Goal: Task Accomplishment & Management: Complete application form

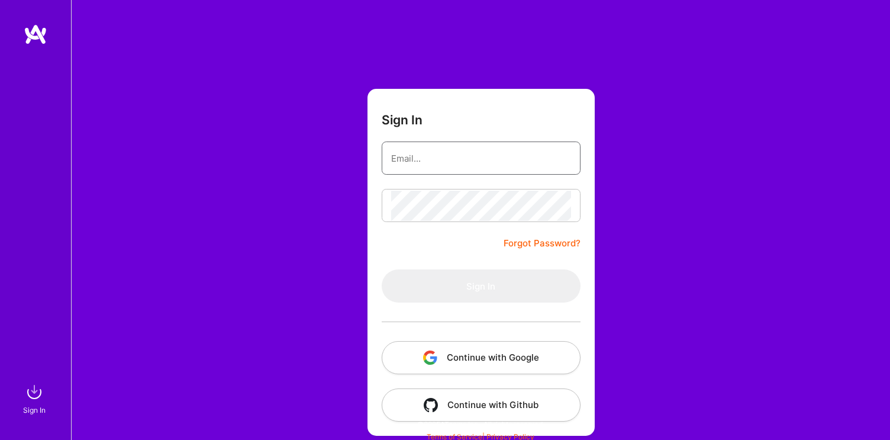
type input "[EMAIL_ADDRESS][DOMAIN_NAME]"
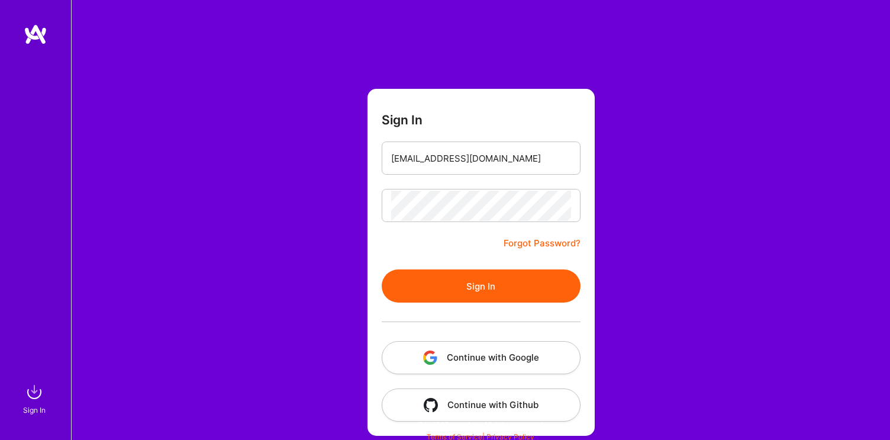
click at [421, 269] on form "Sign In [EMAIL_ADDRESS][DOMAIN_NAME] Forgot Password? Sign In Continue with Goo…" at bounding box center [480, 262] width 227 height 347
click at [421, 279] on button "Sign In" at bounding box center [481, 285] width 199 height 33
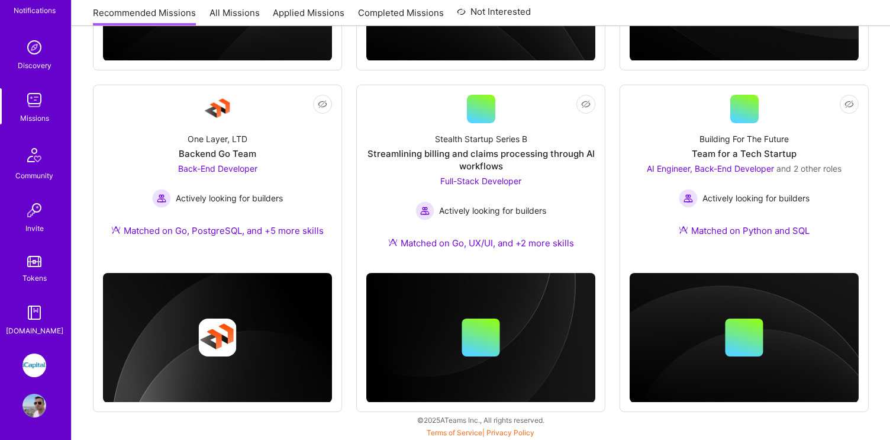
scroll to position [89, 0]
click at [36, 368] on img at bounding box center [34, 364] width 24 height 24
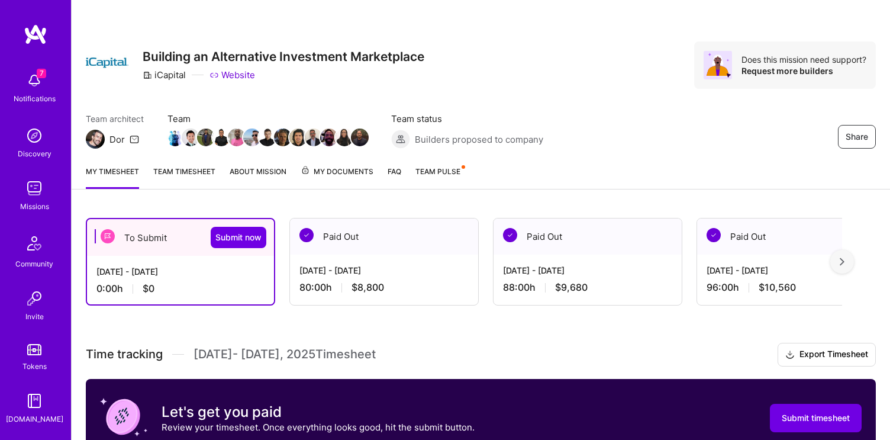
click at [185, 266] on div "[DATE] - [DATE]" at bounding box center [180, 271] width 168 height 12
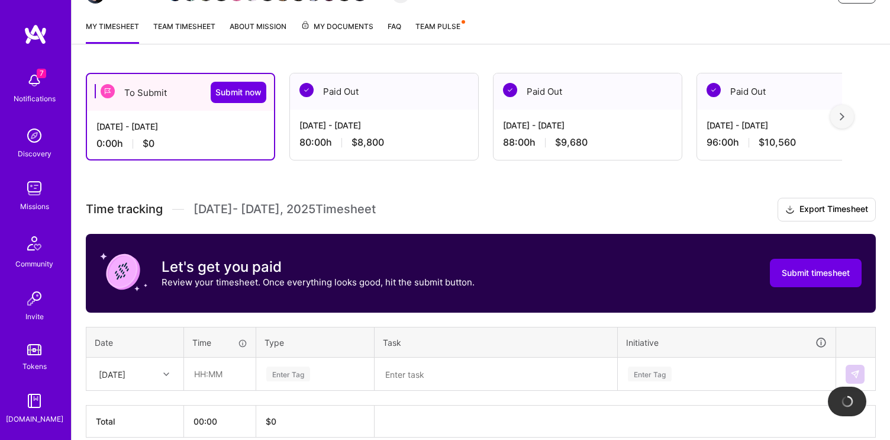
scroll to position [200, 0]
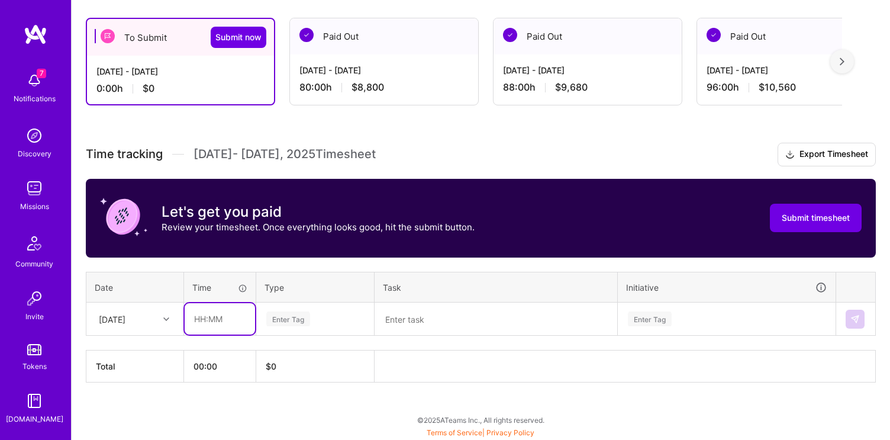
click at [214, 317] on input "text" at bounding box center [220, 318] width 70 height 31
type input "08:00"
click at [282, 317] on div "Enter Tag" at bounding box center [288, 318] width 44 height 18
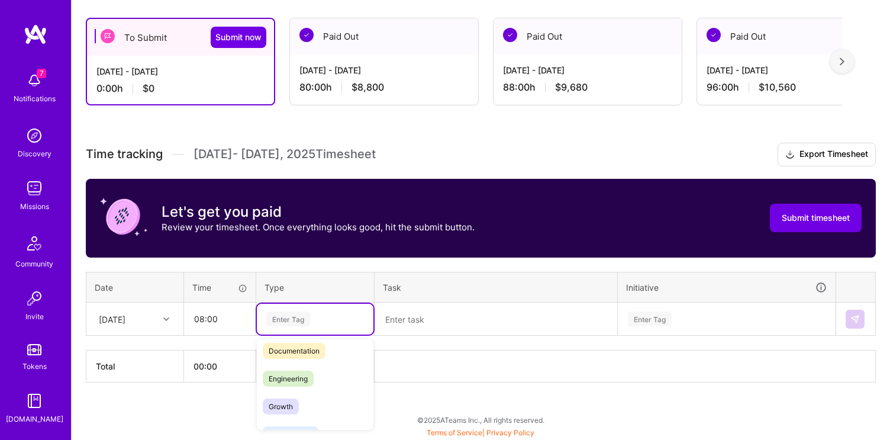
scroll to position [66, 0]
click at [276, 374] on span "Engineering" at bounding box center [288, 375] width 51 height 16
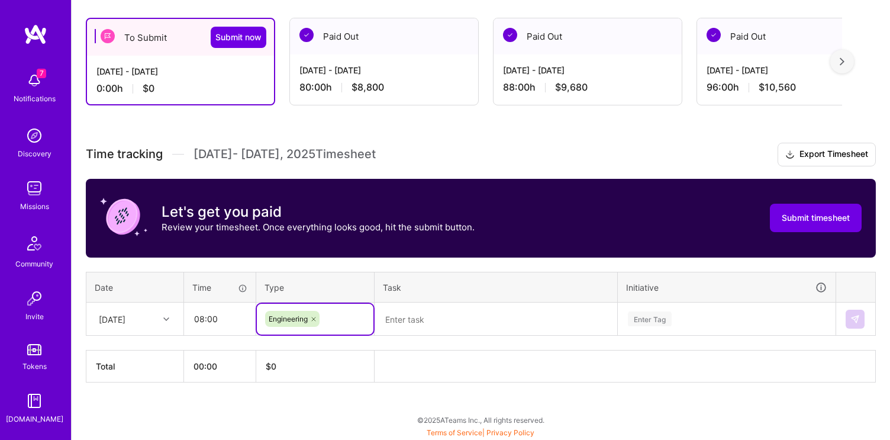
click at [398, 311] on textarea at bounding box center [496, 318] width 240 height 31
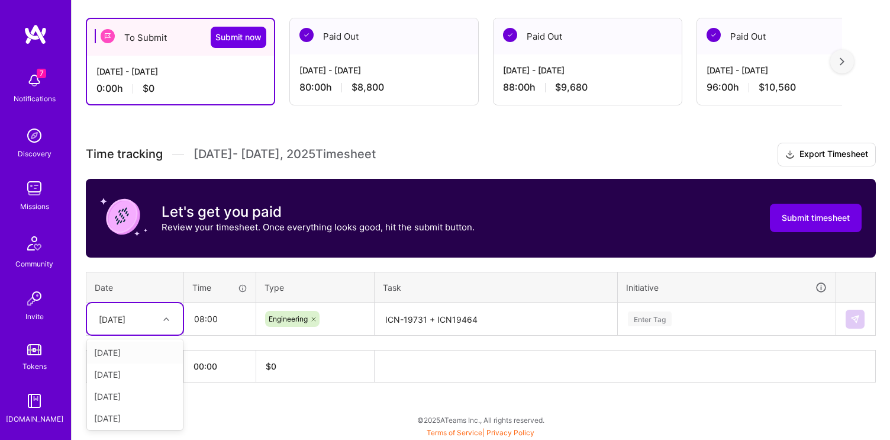
click at [120, 323] on div "[DATE]" at bounding box center [112, 318] width 27 height 12
click at [112, 371] on div "[DATE]" at bounding box center [135, 374] width 96 height 22
click at [467, 312] on textarea "ICN-19731 + ICN19464" at bounding box center [496, 318] width 240 height 31
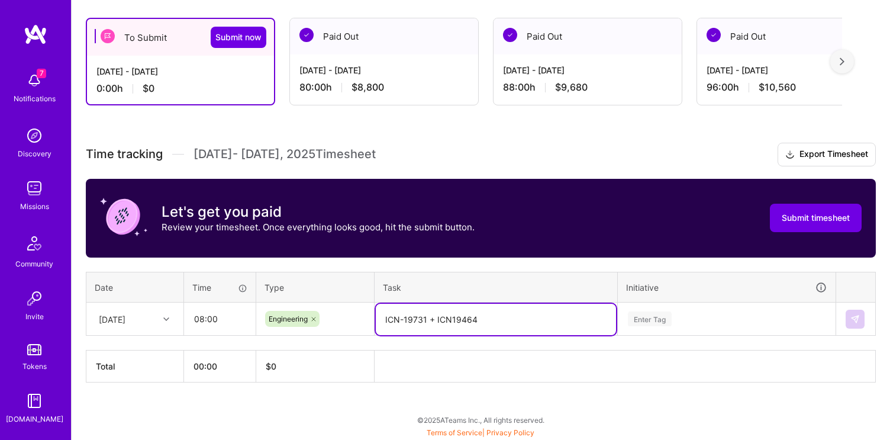
click at [499, 314] on textarea "ICN-19731 + ICN19464" at bounding box center [496, 318] width 240 height 31
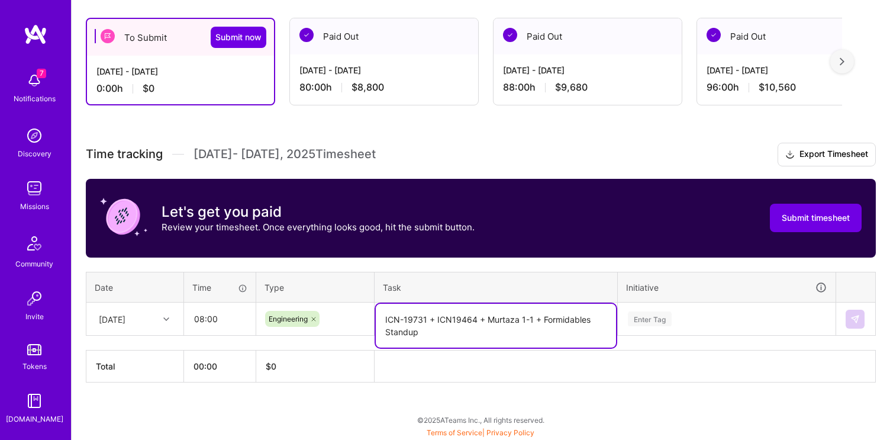
type textarea "ICN-19731 + ICN19464 + Murtaza 1-1 + Formidables Standup"
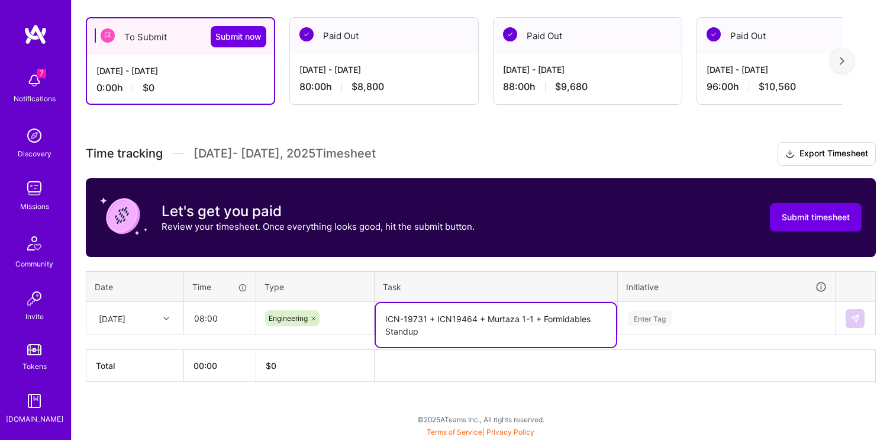
click at [660, 324] on div "Enter Tag" at bounding box center [726, 318] width 217 height 31
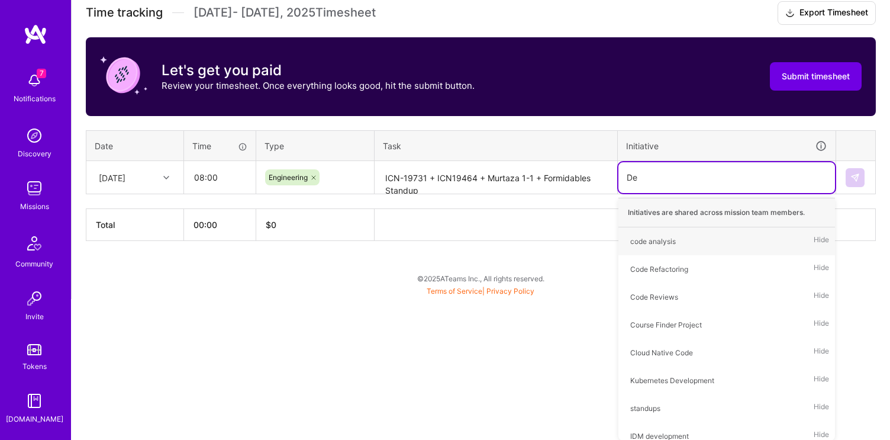
type input "Dev"
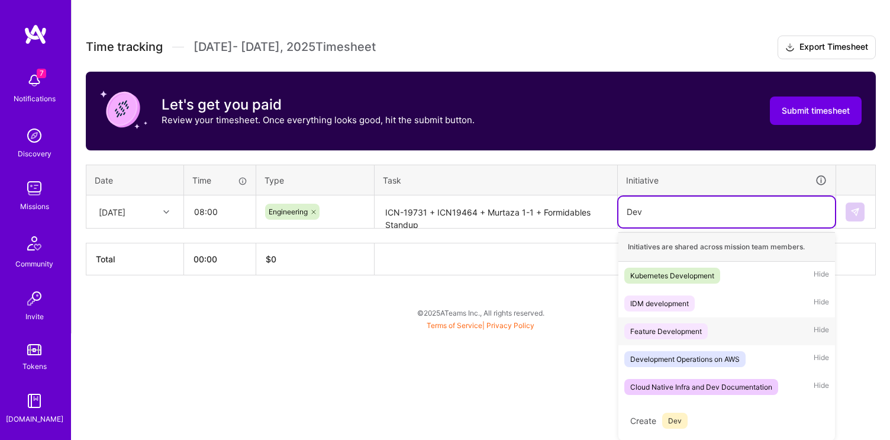
click at [680, 332] on div "Feature Development" at bounding box center [666, 331] width 72 height 12
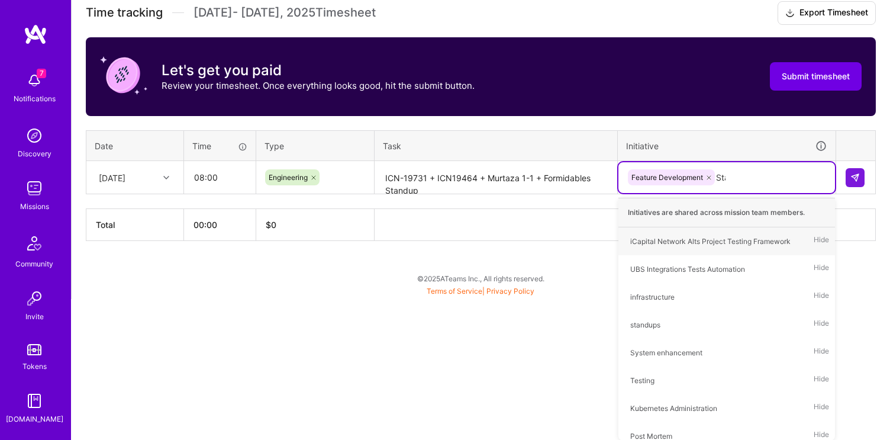
scroll to position [200, 0]
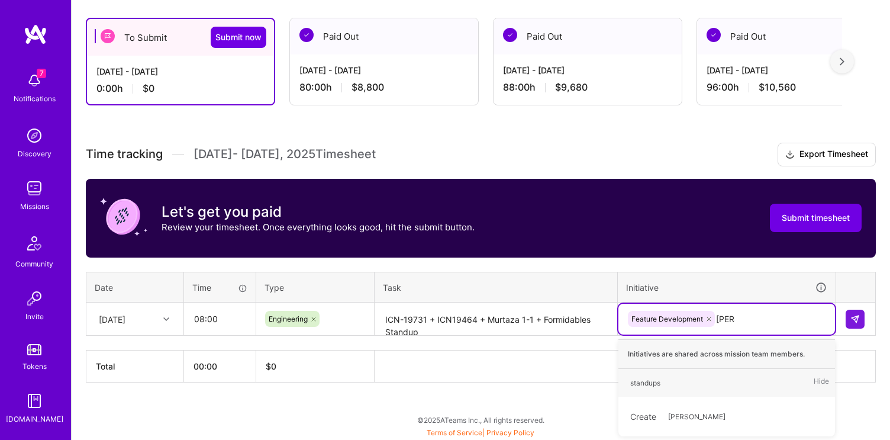
type input "Stand"
click at [637, 385] on div "standups" at bounding box center [645, 382] width 30 height 12
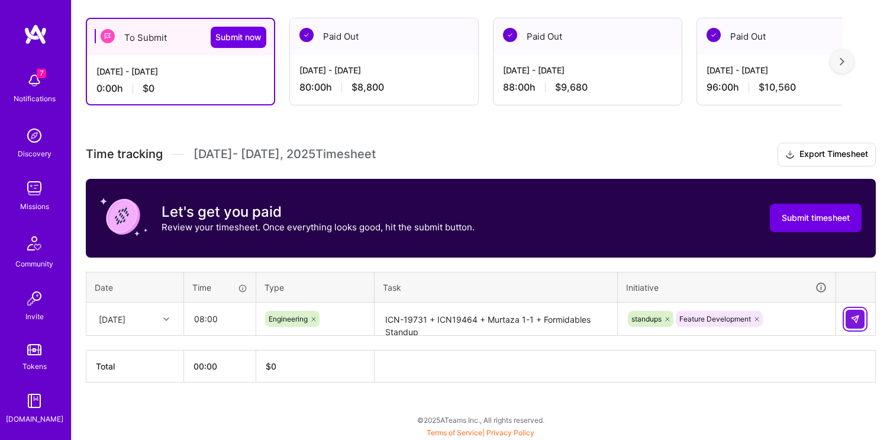
click at [860, 323] on button at bounding box center [854, 318] width 19 height 19
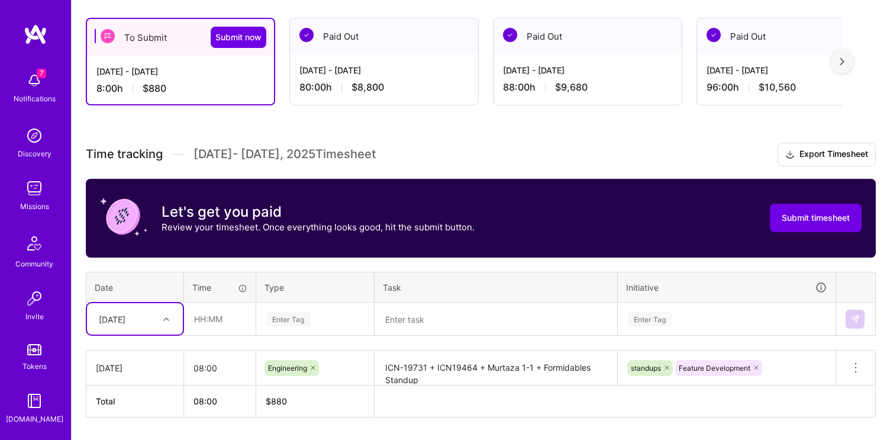
scroll to position [235, 0]
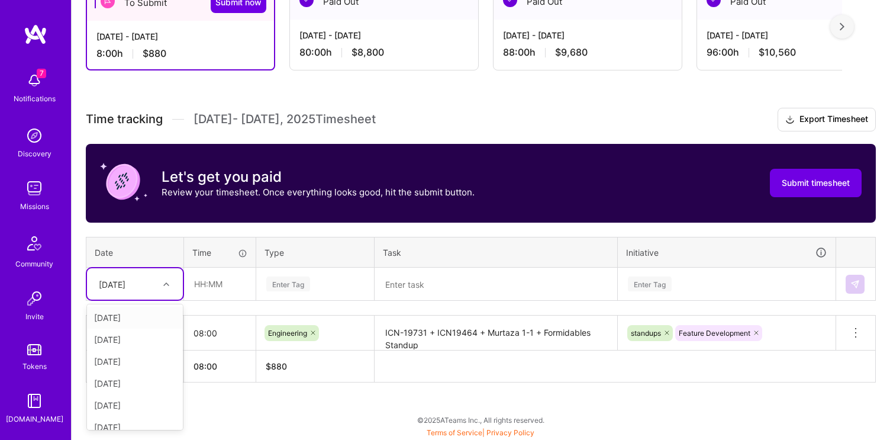
click at [164, 299] on div "option [DATE], selected. option [DATE] focused, 1 of 15. 14 results available. …" at bounding box center [135, 283] width 96 height 31
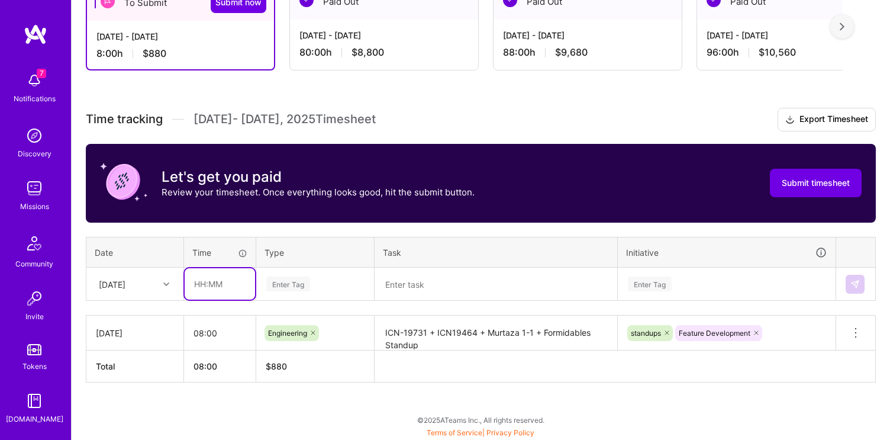
click at [203, 290] on input "text" at bounding box center [220, 283] width 70 height 31
type input "08:00"
click at [144, 300] on div "Time tracking [DATE] - [DATE] Timesheet Export Timesheet Let's get you paid Rev…" at bounding box center [481, 245] width 790 height 274
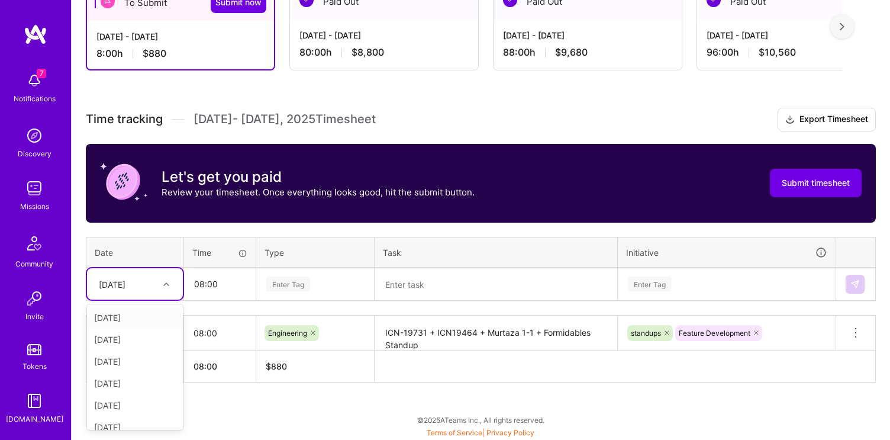
click at [144, 291] on div "[DATE]" at bounding box center [126, 284] width 66 height 20
click at [127, 343] on div "[DATE]" at bounding box center [135, 339] width 96 height 22
click at [202, 289] on input "08:00" at bounding box center [220, 283] width 70 height 31
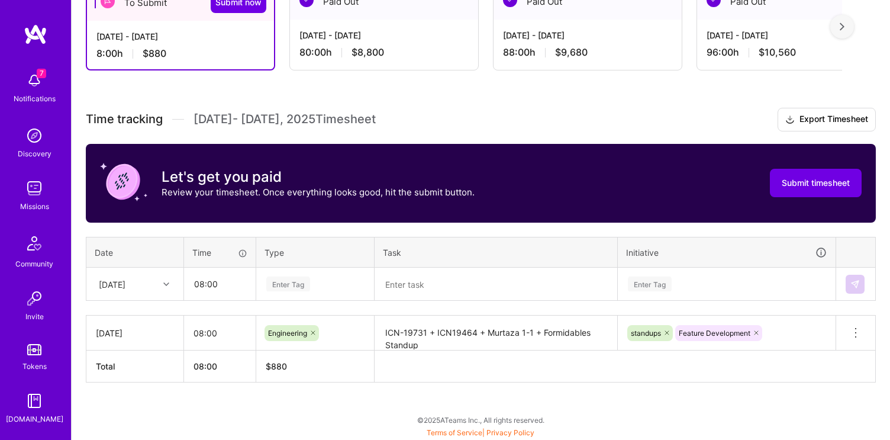
click at [280, 283] on div "Enter Tag" at bounding box center [288, 283] width 44 height 18
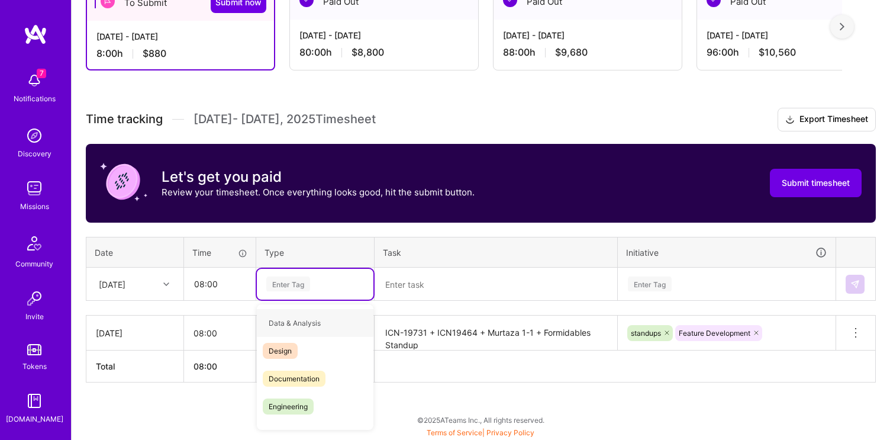
type input "e"
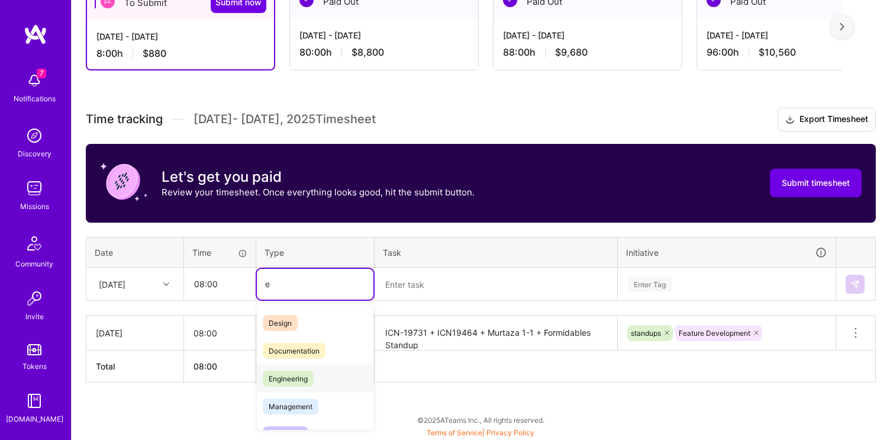
click at [285, 373] on span "Engineering" at bounding box center [288, 378] width 51 height 16
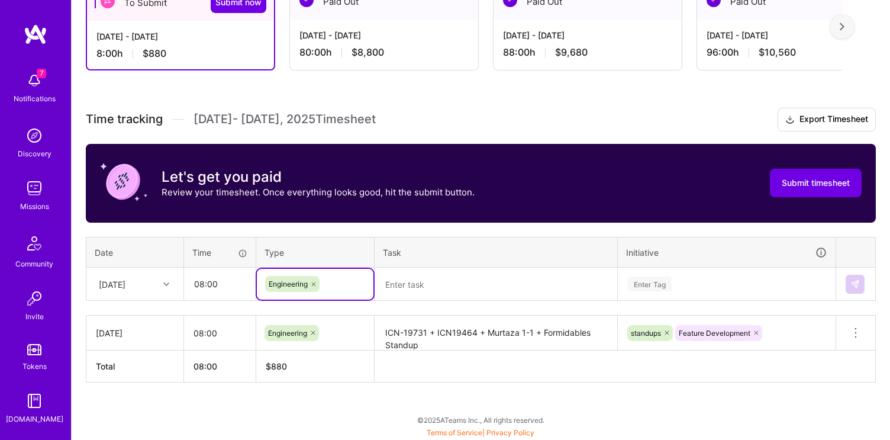
click at [406, 287] on textarea at bounding box center [496, 284] width 240 height 31
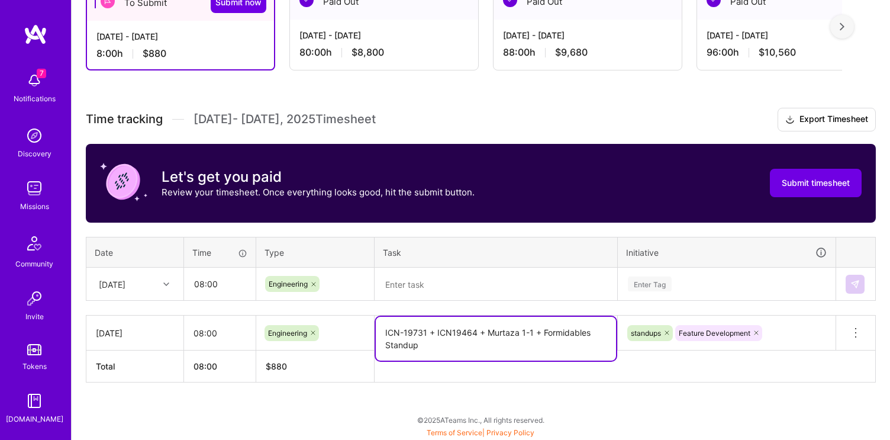
drag, startPoint x: 483, startPoint y: 330, endPoint x: 377, endPoint y: 327, distance: 105.3
click at [377, 327] on textarea "ICN-19731 + ICN19464 + Murtaza 1-1 + Formidables Standup" at bounding box center [496, 339] width 240 height 44
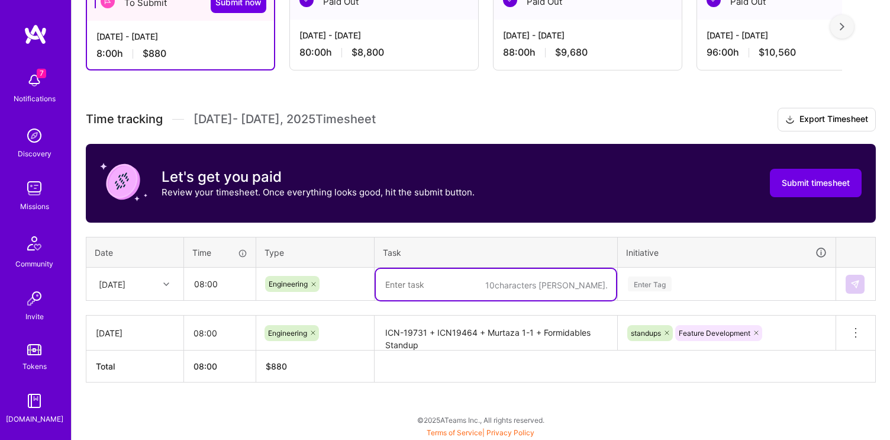
click at [429, 280] on textarea at bounding box center [496, 284] width 240 height 31
paste textarea "ICN-19731 + ICN19464 +"
type textarea "ICN-19731 + ICN19464 + Investments Standup"
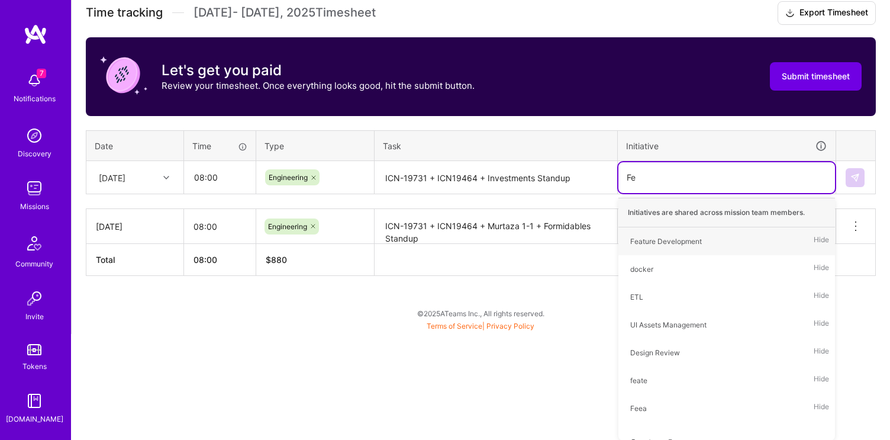
type input "Fea"
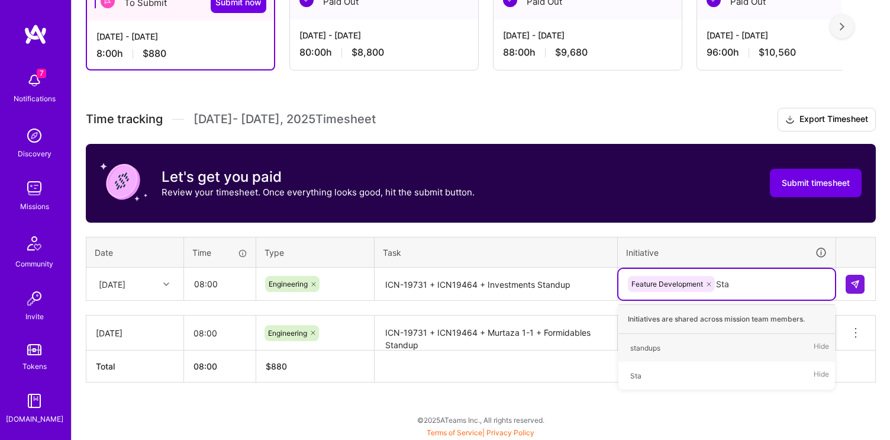
type input "[PERSON_NAME]"
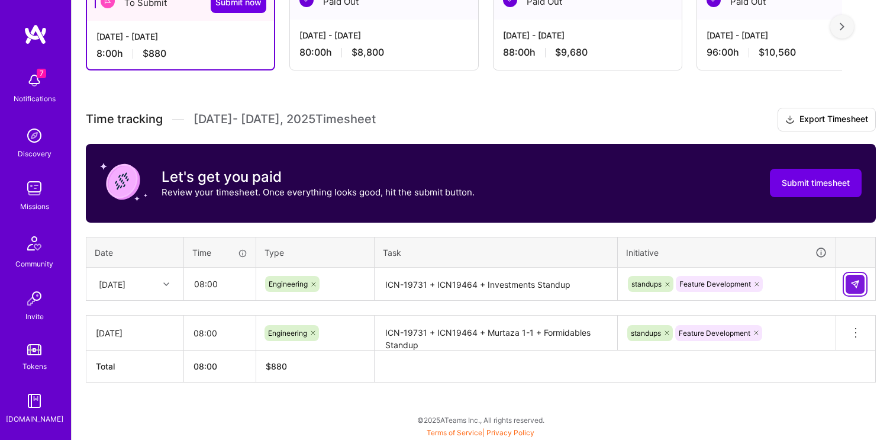
click at [852, 277] on button at bounding box center [854, 283] width 19 height 19
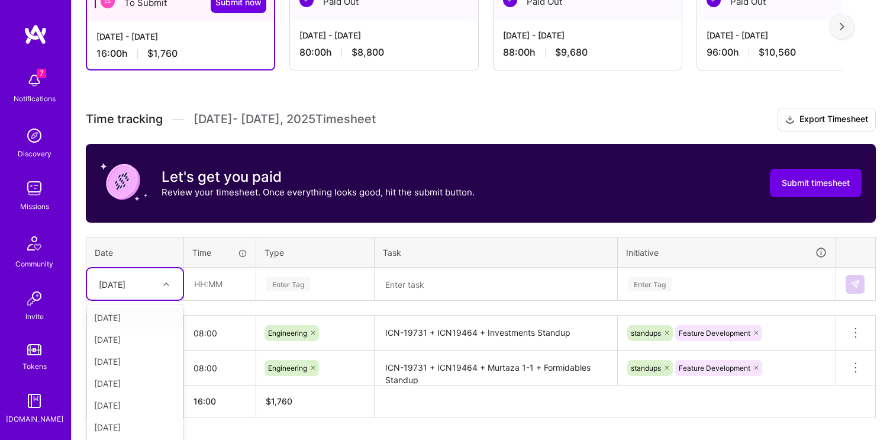
scroll to position [270, 0]
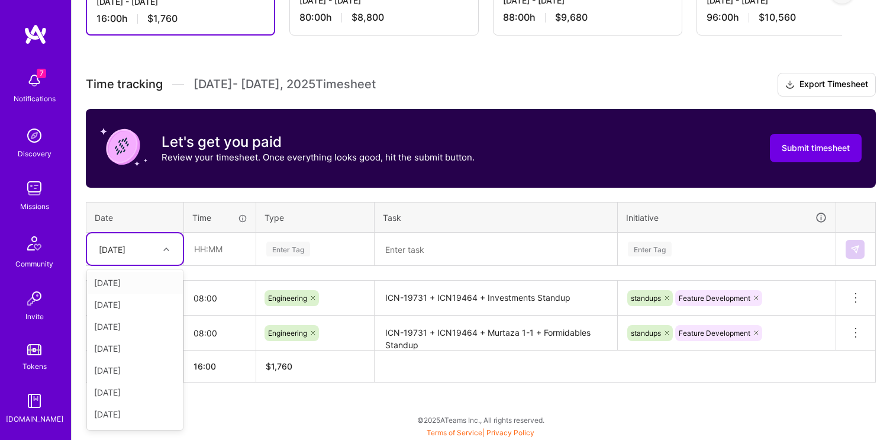
click at [160, 264] on div "option [DATE], selected. option [DATE] focused, 1 of 15. 14 results available. …" at bounding box center [135, 248] width 96 height 31
click at [122, 323] on div "[DATE]" at bounding box center [135, 326] width 96 height 22
click at [208, 253] on input "text" at bounding box center [220, 248] width 70 height 31
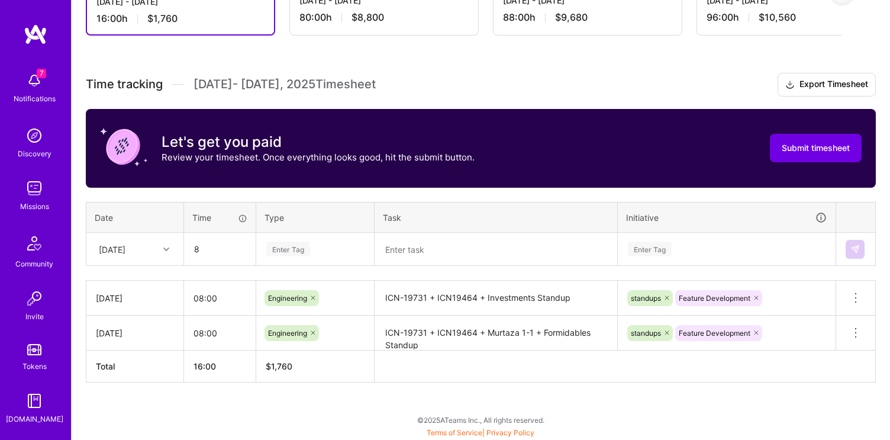
type input "08:00"
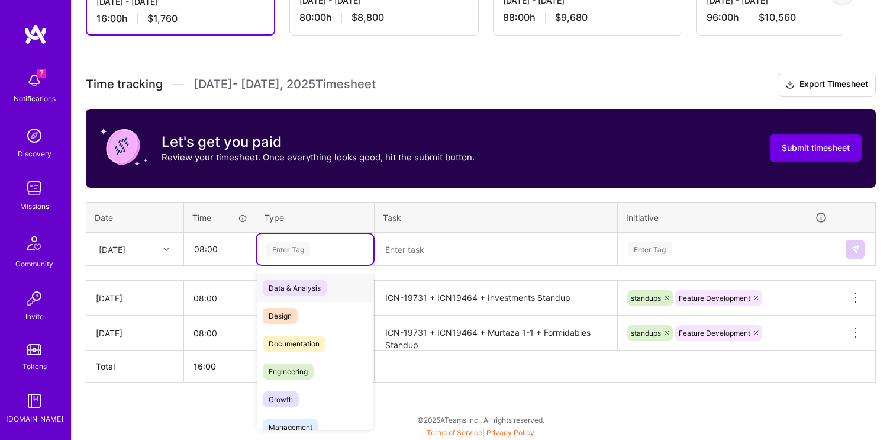
click at [280, 238] on div "Enter Tag" at bounding box center [315, 249] width 117 height 31
type input "e"
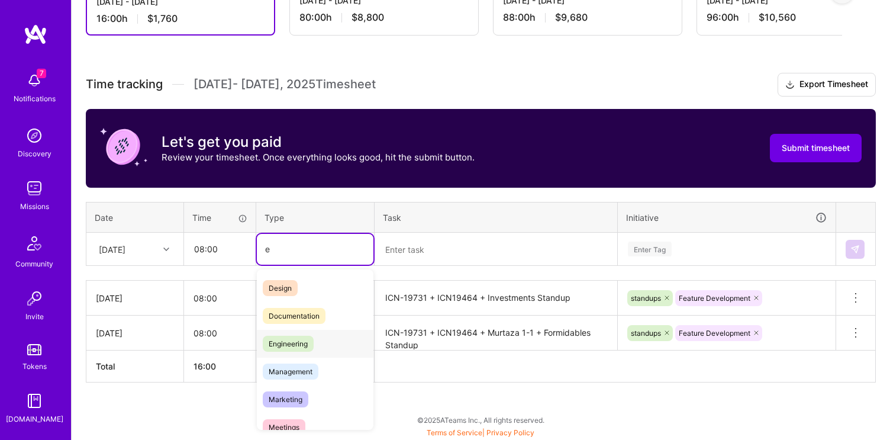
click at [279, 343] on span "Engineering" at bounding box center [288, 343] width 51 height 16
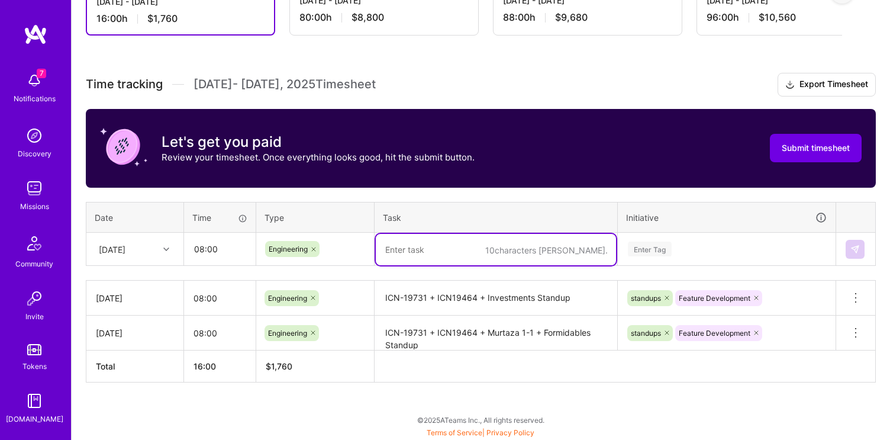
click at [451, 246] on textarea at bounding box center [496, 249] width 240 height 31
click at [460, 248] on textarea "ICN-19650 + ICN-196477 +" at bounding box center [496, 249] width 240 height 31
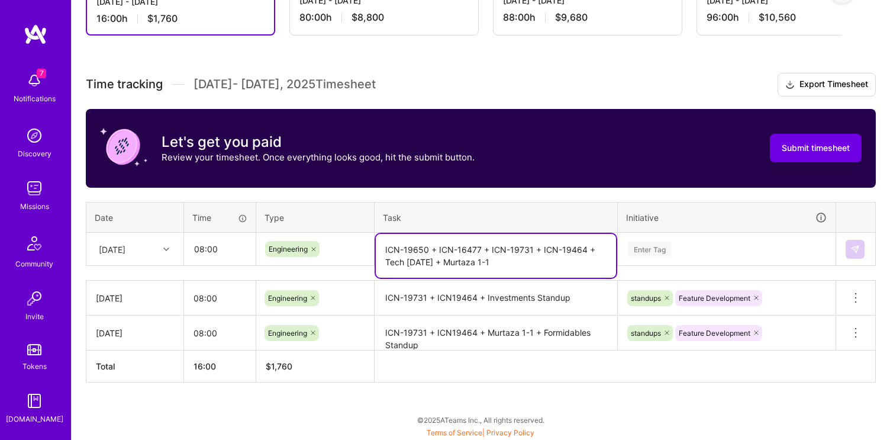
type textarea "ICN-19650 + ICN-16477 + ICN-19731 + ICN-19464 + Tech [DATE] + Murtaza 1-1"
click at [508, 335] on textarea "ICN-19731 + ICN19464 + Murtaza 1-1 + Formidables Standup" at bounding box center [496, 333] width 240 height 33
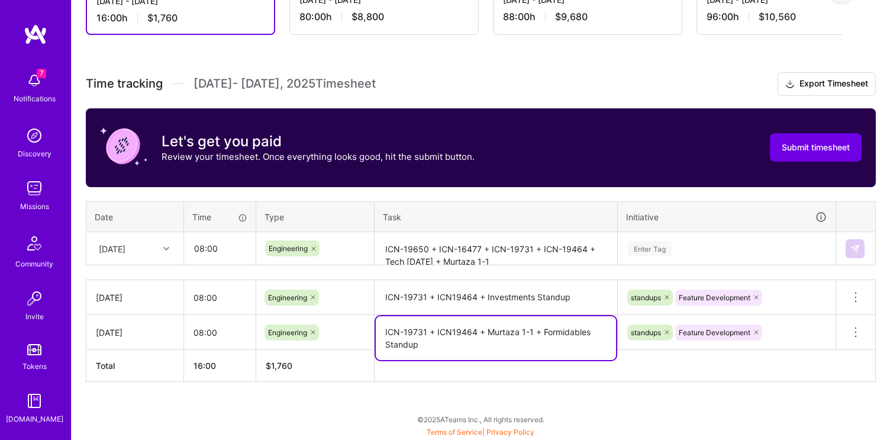
scroll to position [341, 0]
click at [659, 244] on div "Enter Tag" at bounding box center [726, 248] width 217 height 31
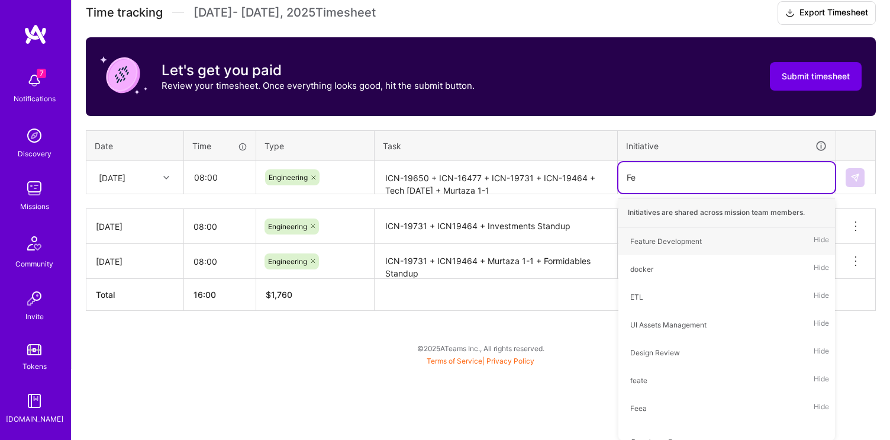
type input "Fea"
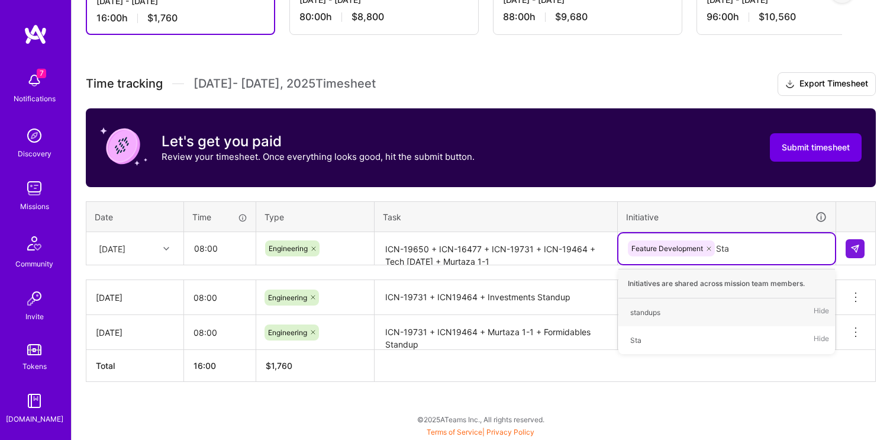
scroll to position [270, 0]
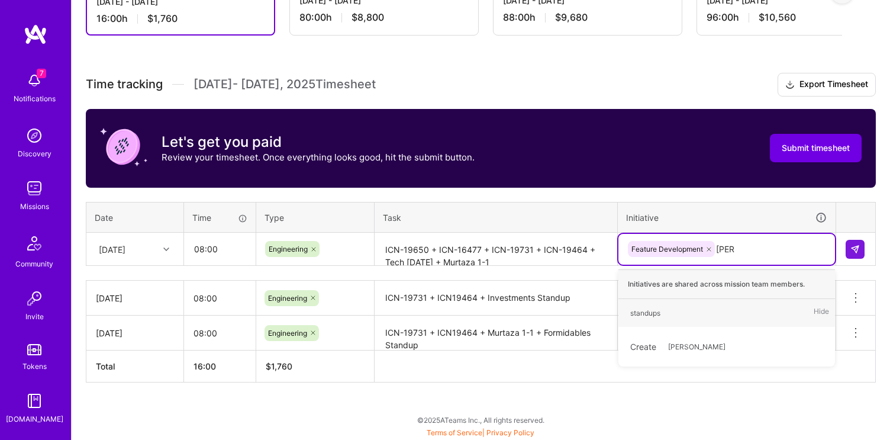
type input "Stand"
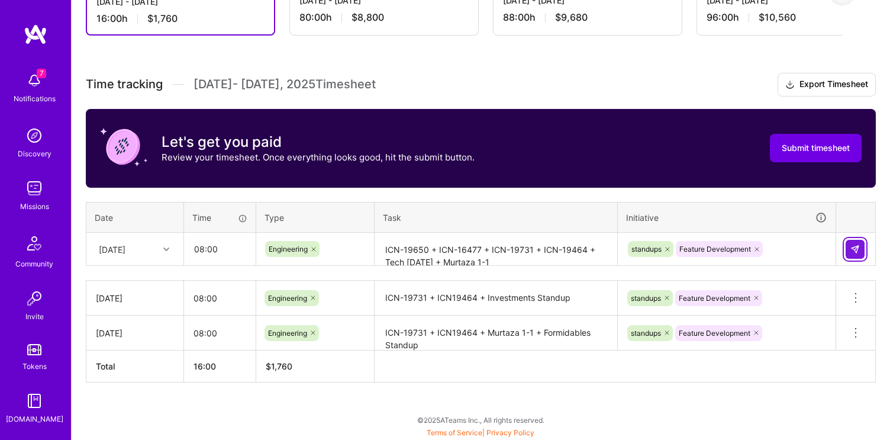
click at [857, 250] on img at bounding box center [854, 248] width 9 height 9
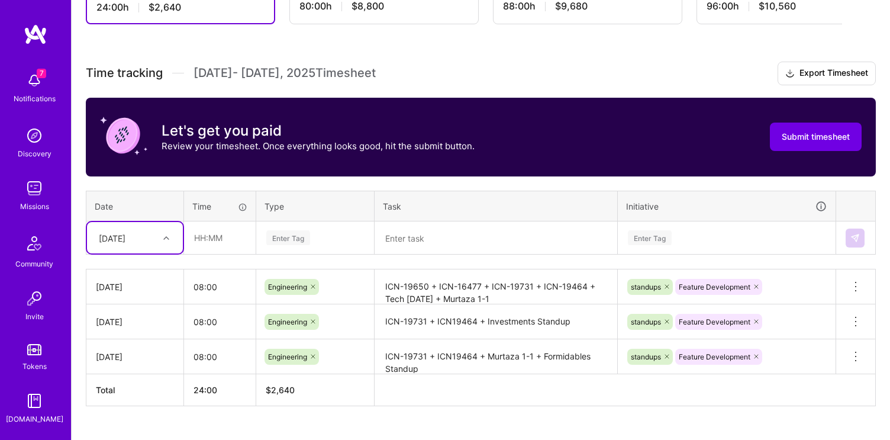
click at [166, 243] on div at bounding box center [168, 237] width 18 height 15
click at [119, 325] on div "[DATE]" at bounding box center [135, 326] width 96 height 22
click at [200, 241] on input "text" at bounding box center [220, 237] width 70 height 31
type input "08:00"
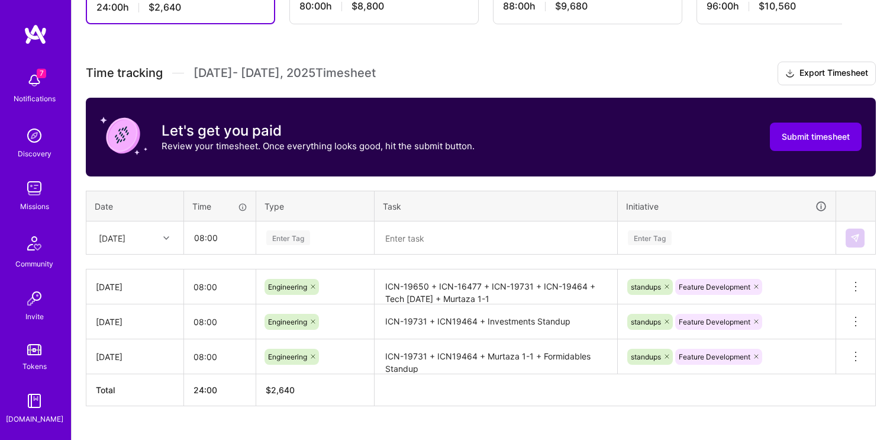
click at [295, 239] on div "Enter Tag" at bounding box center [288, 237] width 44 height 18
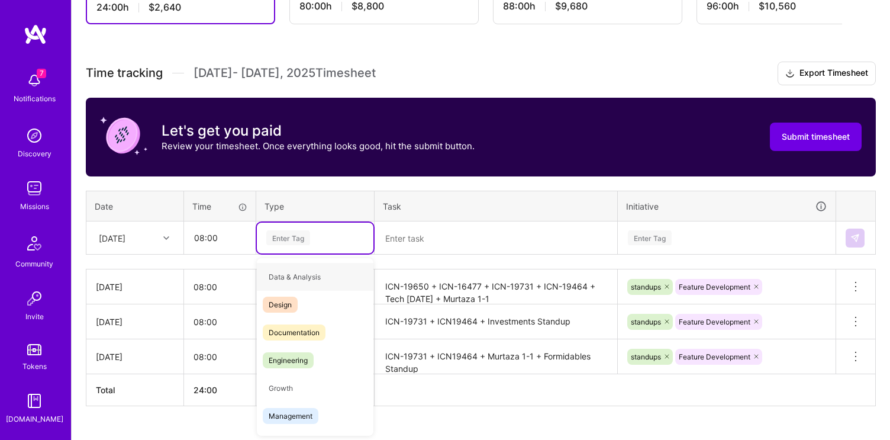
type input "e"
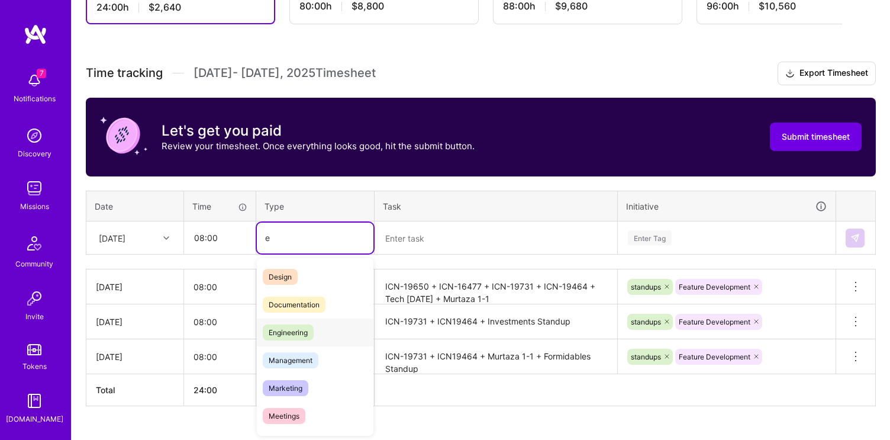
click at [293, 330] on span "Engineering" at bounding box center [288, 332] width 51 height 16
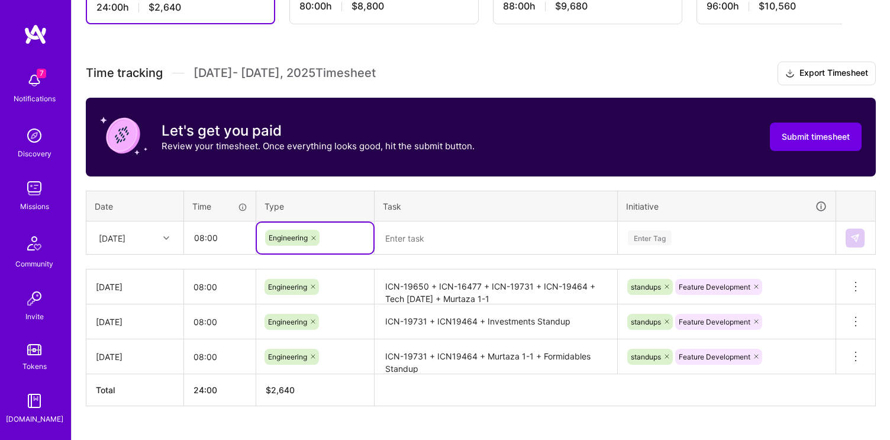
click at [396, 229] on textarea at bounding box center [496, 237] width 240 height 31
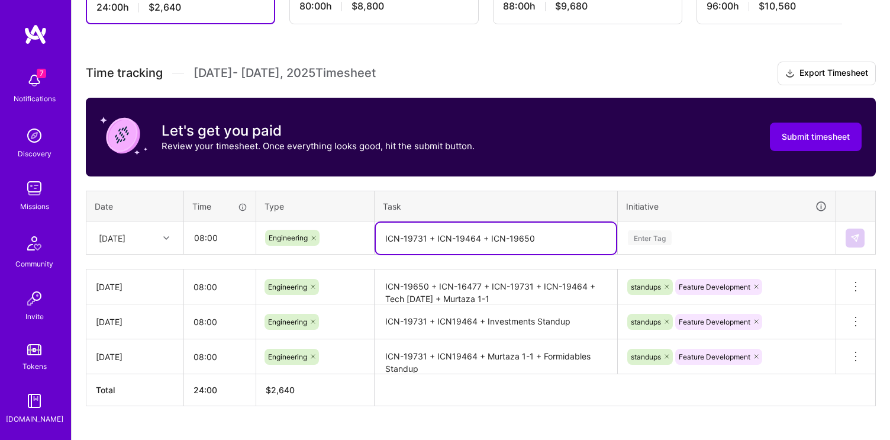
click at [645, 234] on div "Enter Tag" at bounding box center [726, 237] width 217 height 31
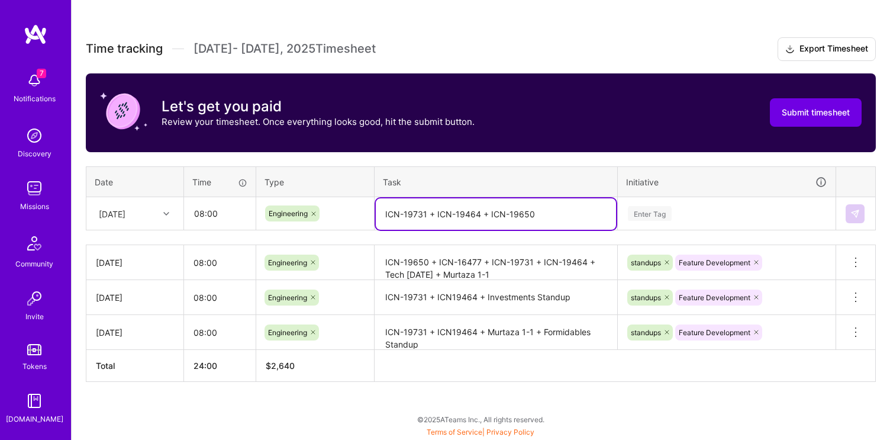
scroll to position [305, 0]
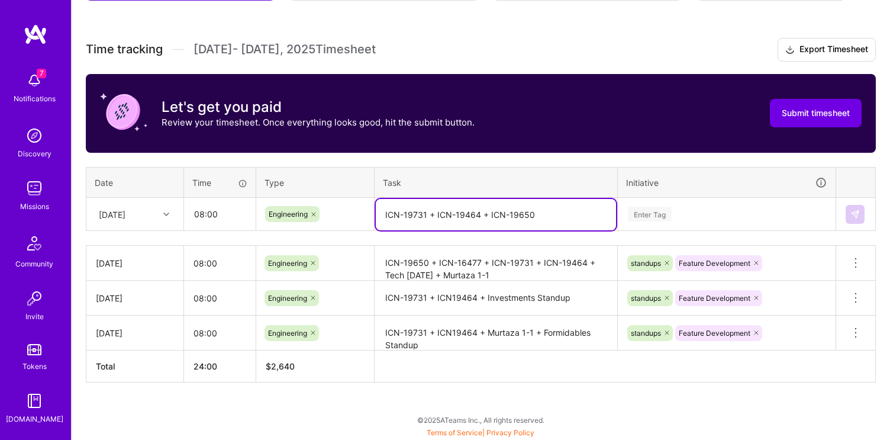
click at [531, 180] on table "Date Time Type Task Initiative [DATE] 08:00 Engineering ICN-19731 + ICN-19464 +…" at bounding box center [481, 199] width 790 height 64
click at [582, 206] on textarea "ICN-19731 + ICN-19464 + ICN-19650" at bounding box center [496, 214] width 240 height 31
click at [573, 208] on textarea "ICN-19731 + ICN-19464 + ICN-19650" at bounding box center [496, 214] width 240 height 31
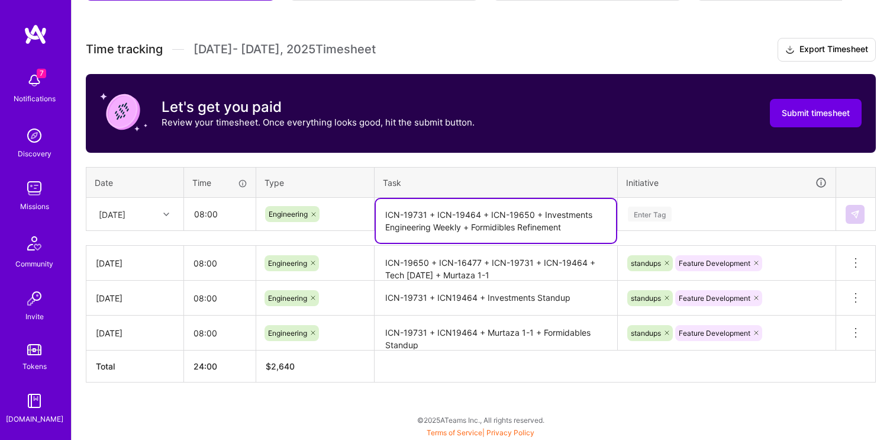
type textarea "ICN-19731 + ICN-19464 + ICN-19650 + Investments Engineering Weekly + Formidible…"
click at [646, 213] on div "Enter Tag" at bounding box center [726, 214] width 217 height 31
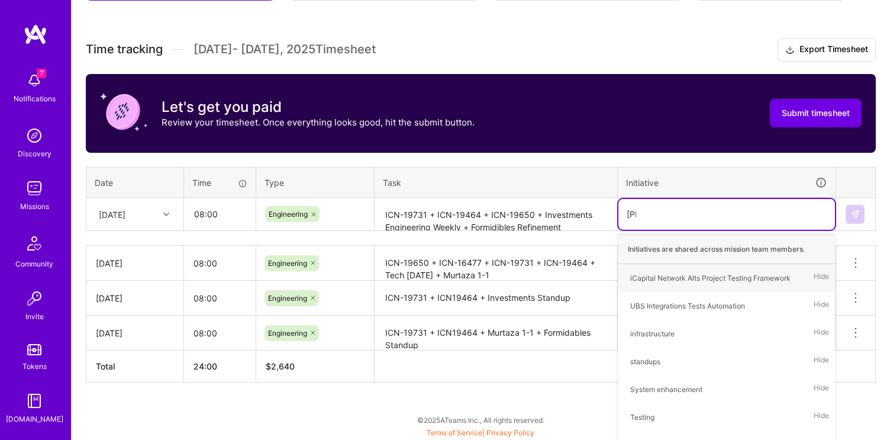
type input "Stand"
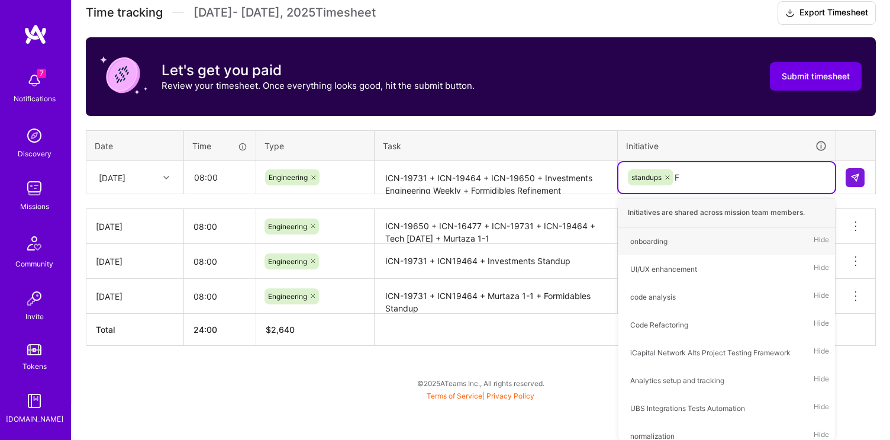
type input "Fe"
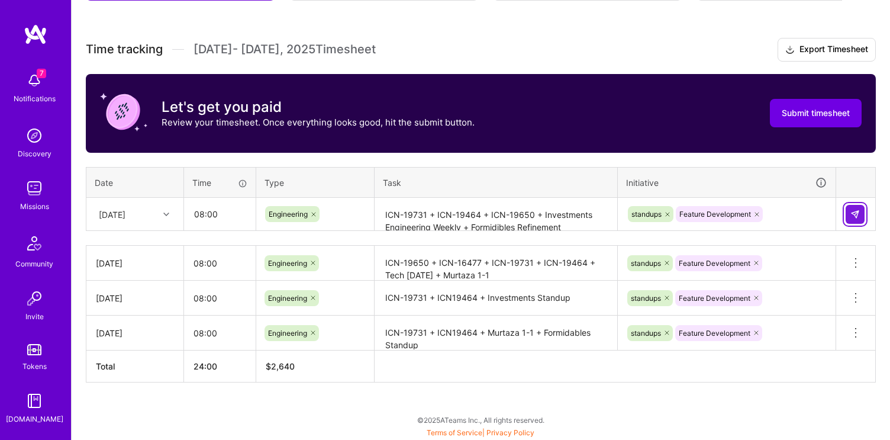
click at [849, 212] on button at bounding box center [854, 214] width 19 height 19
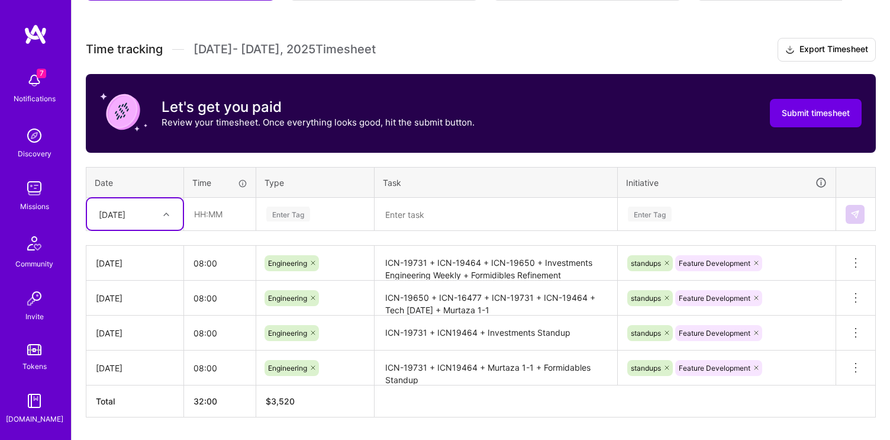
click at [139, 214] on div "[DATE]" at bounding box center [126, 214] width 66 height 20
click at [111, 328] on div "[DATE]" at bounding box center [135, 330] width 96 height 22
click at [193, 210] on input "text" at bounding box center [220, 213] width 70 height 31
type input "08:00"
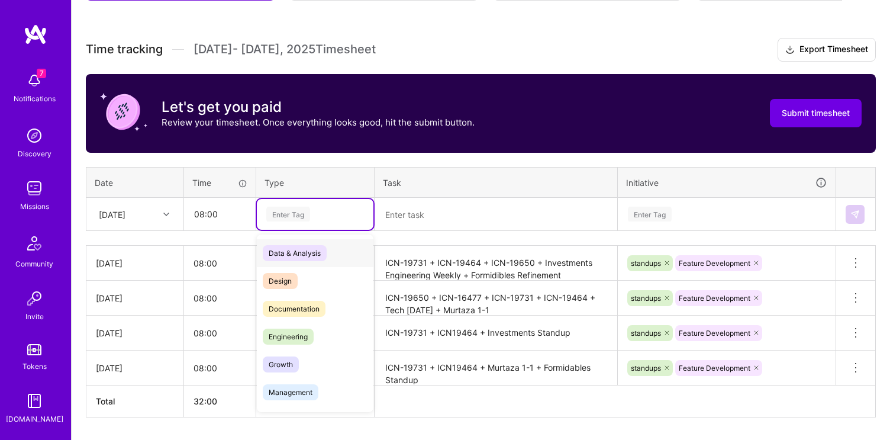
click at [290, 214] on div "Enter Tag" at bounding box center [288, 214] width 44 height 18
type input "e"
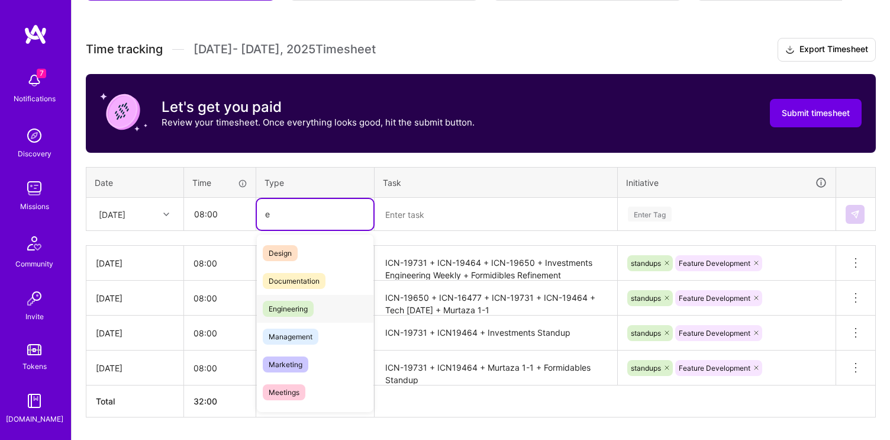
click at [282, 314] on span "Engineering" at bounding box center [288, 309] width 51 height 16
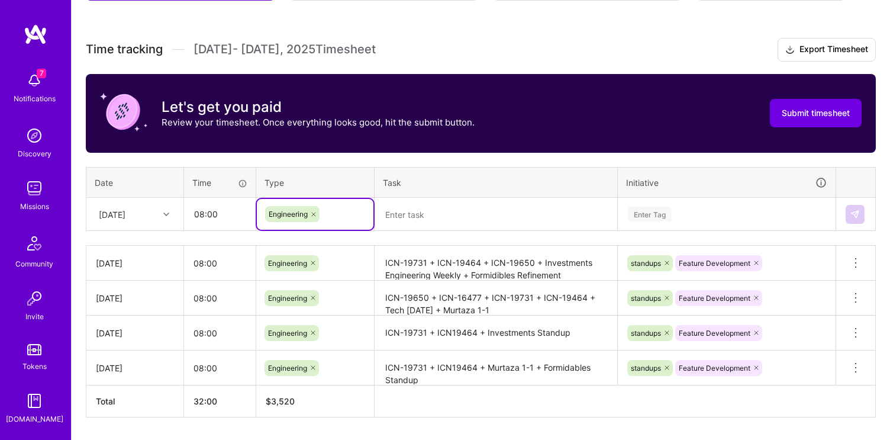
click at [396, 206] on textarea at bounding box center [496, 214] width 240 height 31
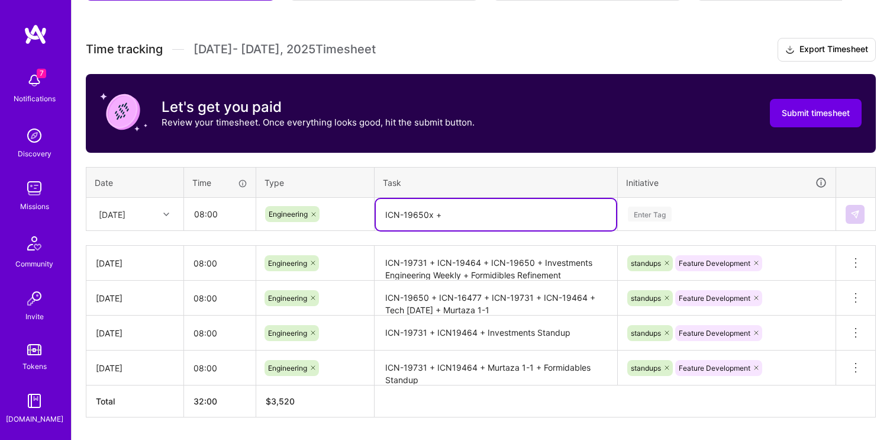
click at [434, 211] on textarea "ICN-19650x +" at bounding box center [496, 214] width 240 height 31
type textarea "ICN-19650 + Formidables Standup"
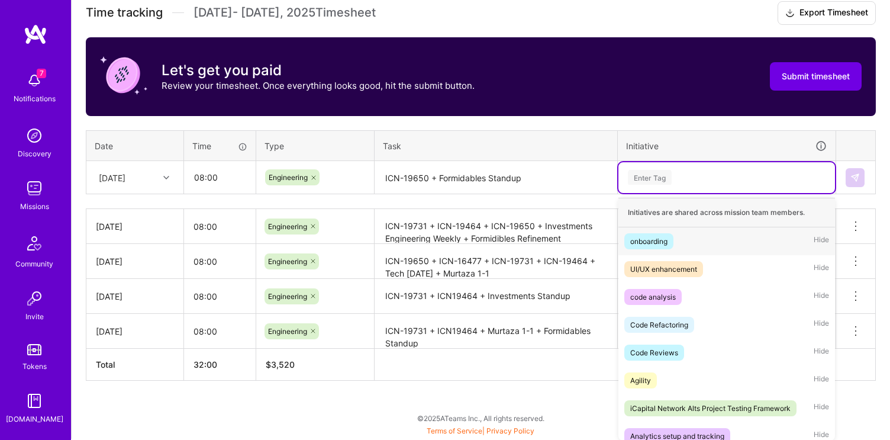
click at [664, 193] on div "option Feature Development, selected. option onboarding focused, 1 of 75. 75 re…" at bounding box center [726, 177] width 217 height 31
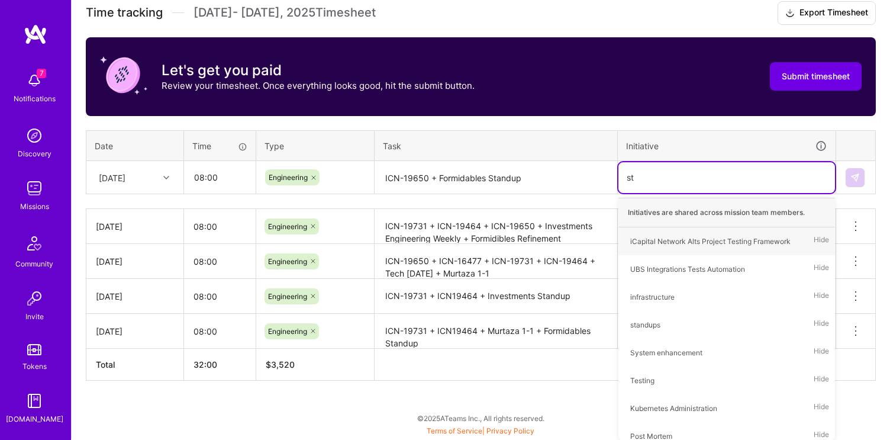
type input "sta"
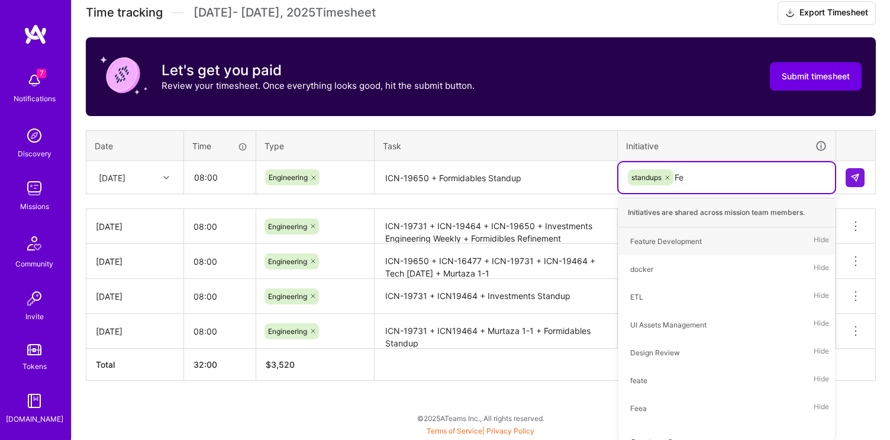
type input "Fea"
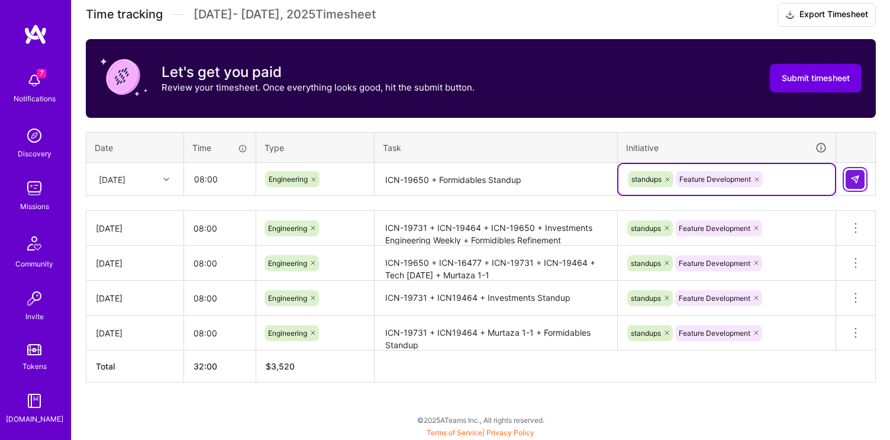
click at [860, 174] on button at bounding box center [854, 179] width 19 height 19
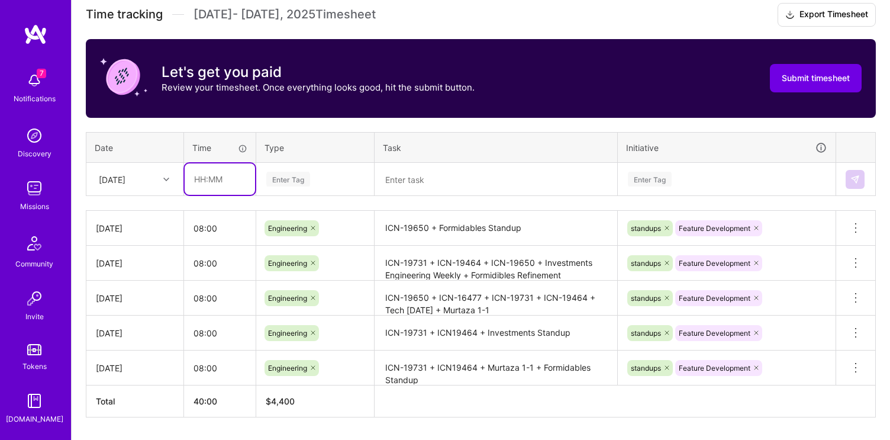
click at [197, 173] on input "text" at bounding box center [220, 178] width 70 height 31
type input "08:00"
click at [285, 175] on div "Enter Tag" at bounding box center [288, 179] width 44 height 18
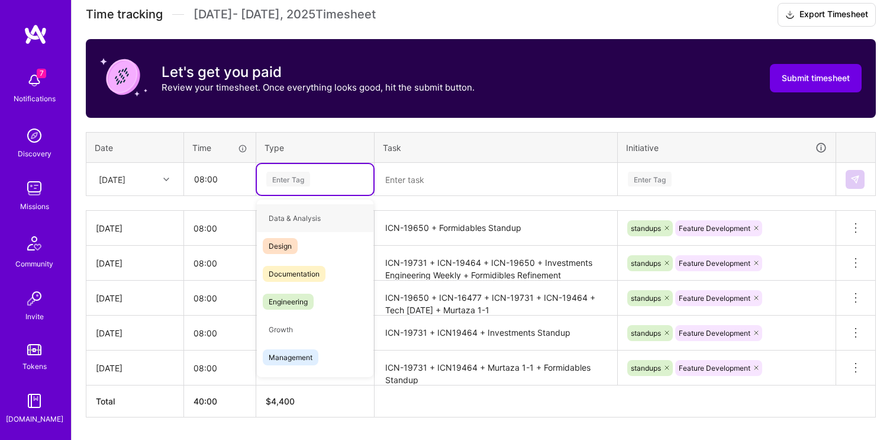
type input "e"
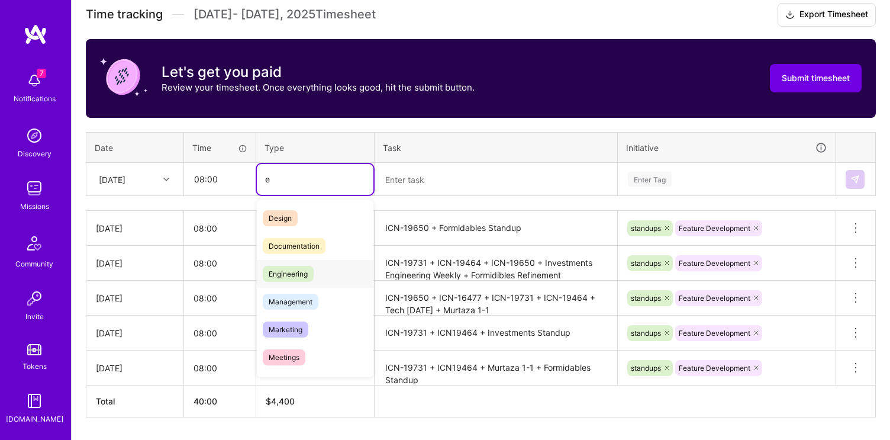
click at [285, 268] on span "Engineering" at bounding box center [288, 274] width 51 height 16
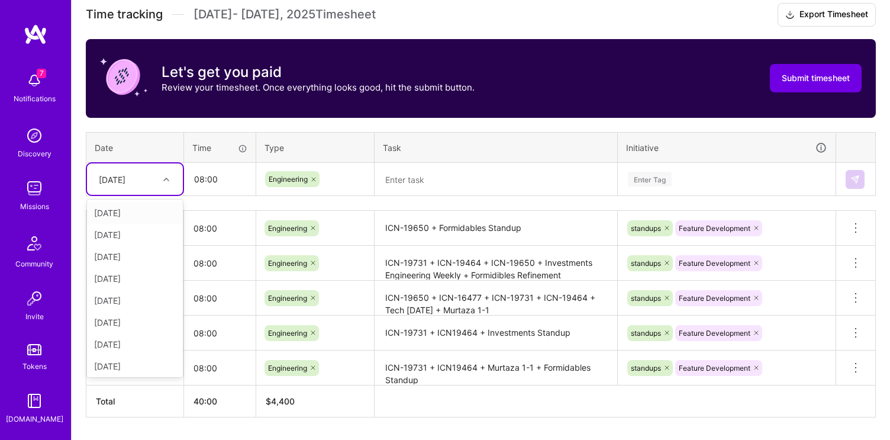
click at [148, 180] on div "[DATE]" at bounding box center [126, 179] width 66 height 20
click at [128, 330] on div "[DATE]" at bounding box center [135, 328] width 96 height 22
click at [395, 180] on textarea at bounding box center [496, 179] width 240 height 31
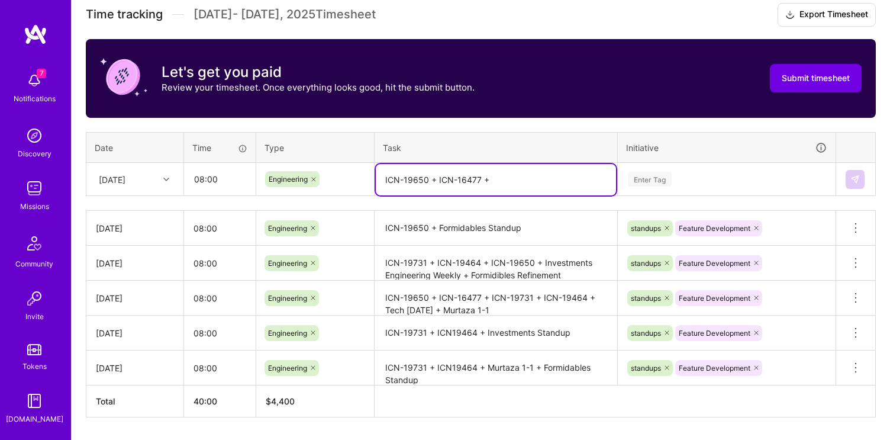
type textarea "ICN-19650 + ICN-16477 +"
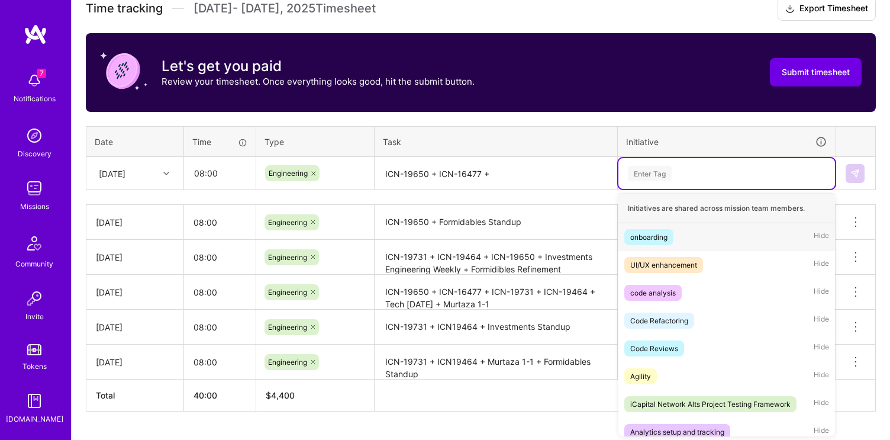
click at [671, 186] on div "Enter Tag" at bounding box center [726, 173] width 217 height 31
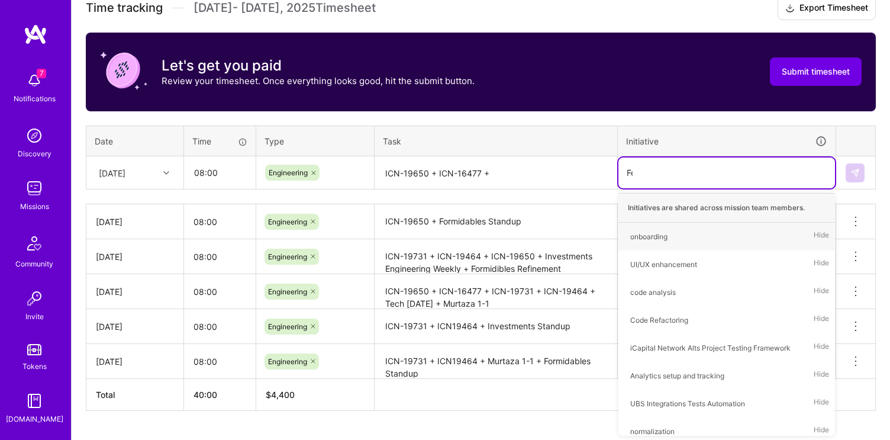
type input "Fea"
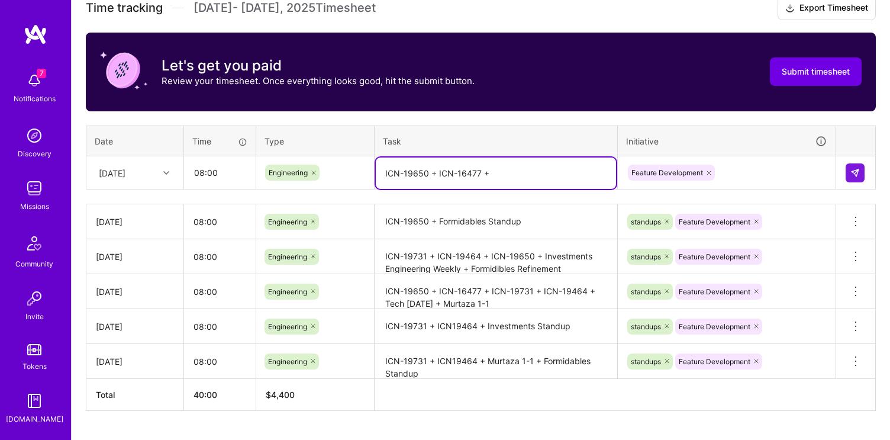
click at [499, 173] on textarea "ICN-19650 + ICN-16477 +" at bounding box center [496, 172] width 240 height 31
type textarea "ICN-19650 + ICN-16477"
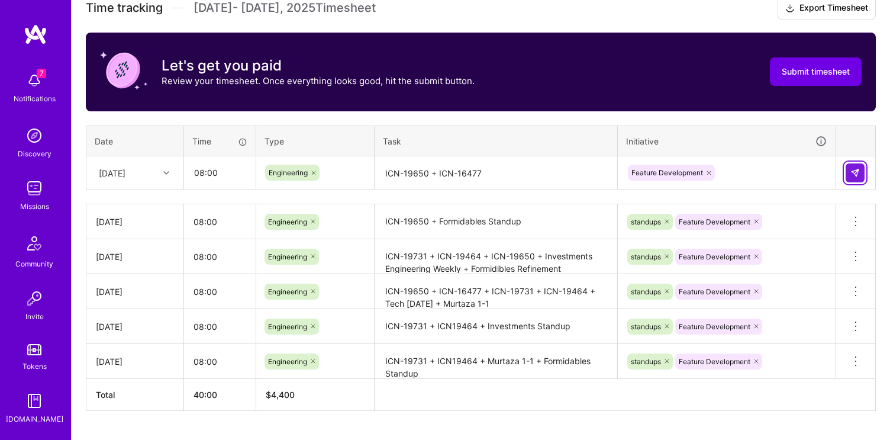
click at [852, 177] on button at bounding box center [854, 172] width 19 height 19
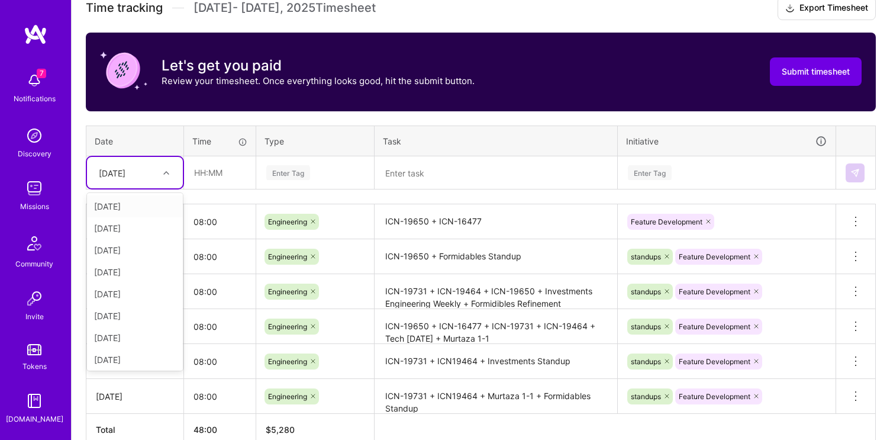
click at [125, 176] on div "[DATE]" at bounding box center [112, 172] width 27 height 12
click at [125, 256] on div "[DATE]" at bounding box center [135, 250] width 96 height 22
click at [134, 179] on div "[DATE]" at bounding box center [126, 173] width 66 height 20
click at [114, 315] on div "[DATE]" at bounding box center [135, 311] width 96 height 22
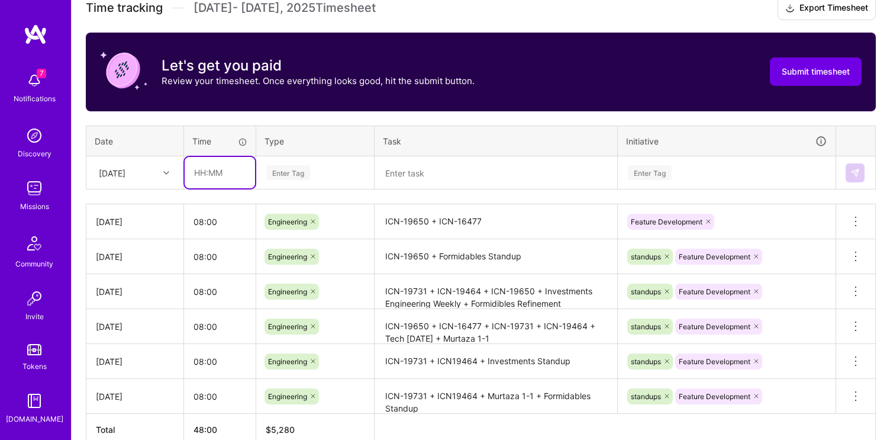
click at [215, 173] on input "text" at bounding box center [220, 172] width 70 height 31
type input "08:00"
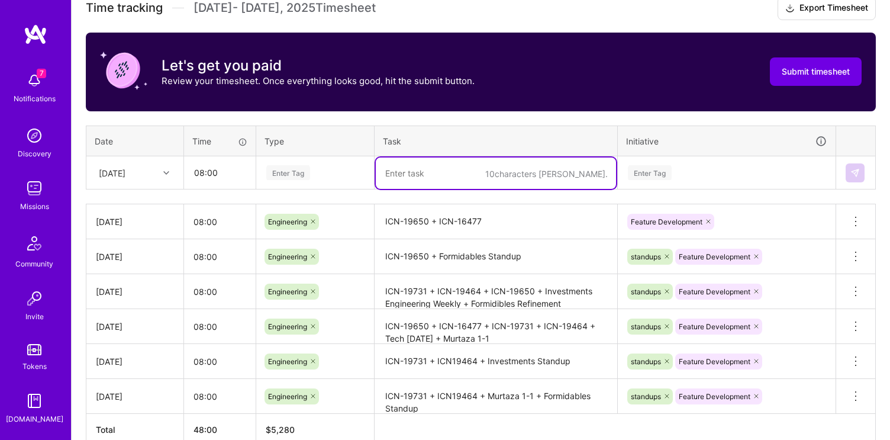
click at [406, 175] on textarea at bounding box center [496, 172] width 240 height 31
click at [292, 186] on div "Enter Tag" at bounding box center [315, 172] width 117 height 31
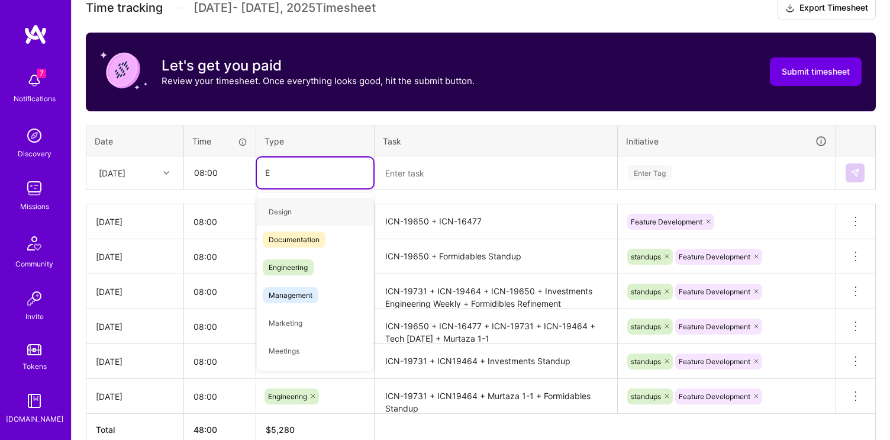
type input "En"
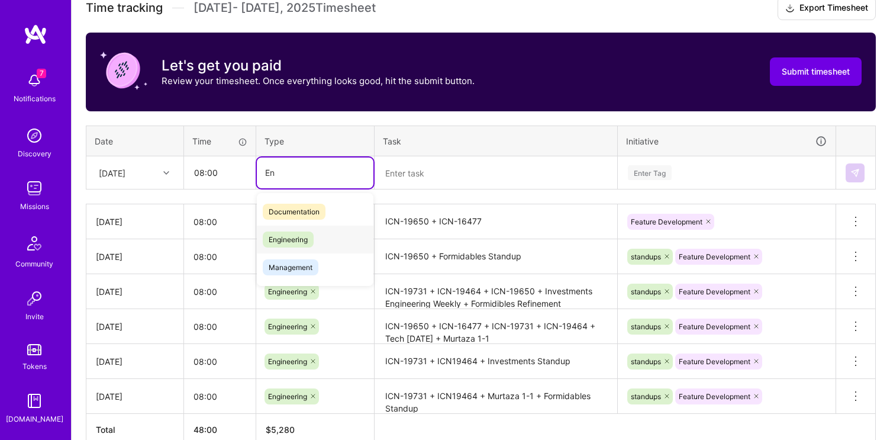
click at [296, 241] on span "Engineering" at bounding box center [288, 239] width 51 height 16
click at [450, 179] on textarea at bounding box center [496, 172] width 240 height 31
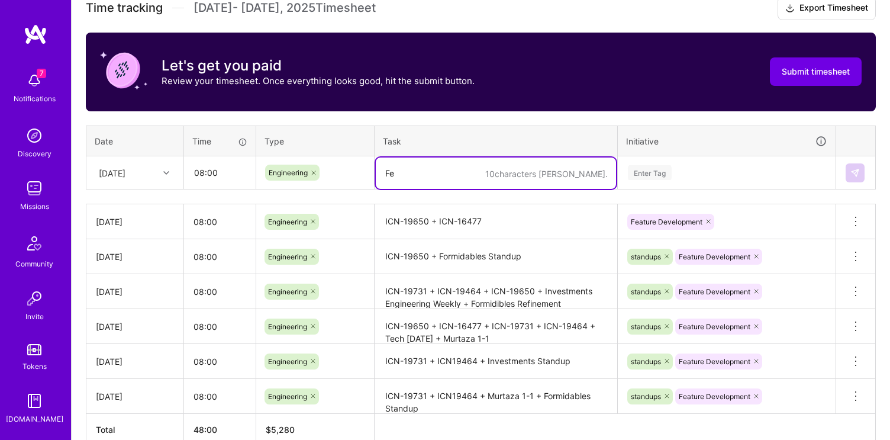
type textarea "F"
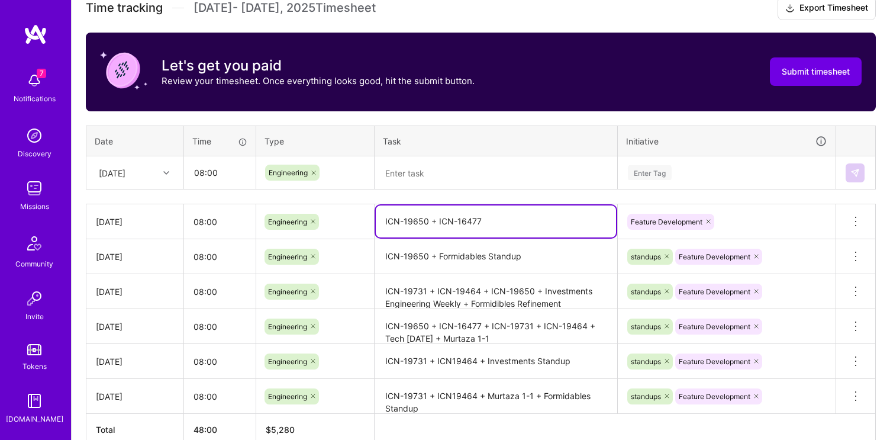
click at [466, 224] on textarea "ICN-19650 + ICN-16477" at bounding box center [496, 221] width 240 height 32
click at [435, 170] on textarea at bounding box center [496, 172] width 240 height 31
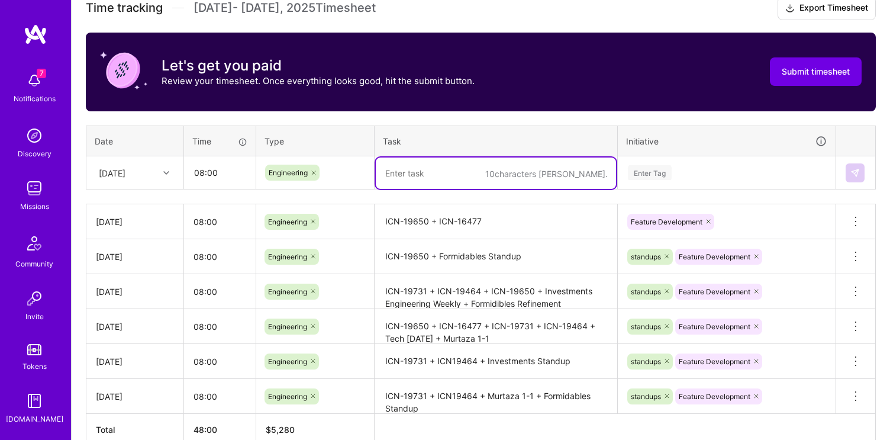
paste textarea "ICN-19650 + ICN-16477"
type textarea "ICN-19650 + ICN-16477 + Investments Standup"
click at [664, 175] on div "Enter Tag" at bounding box center [650, 172] width 44 height 18
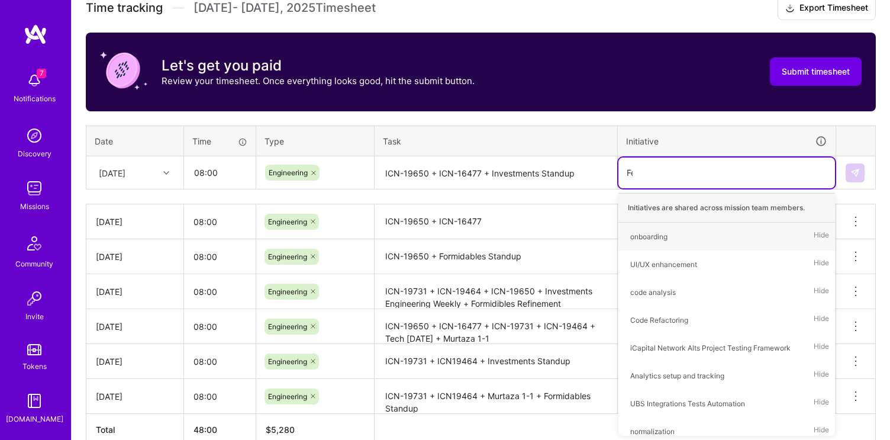
type input "Fea"
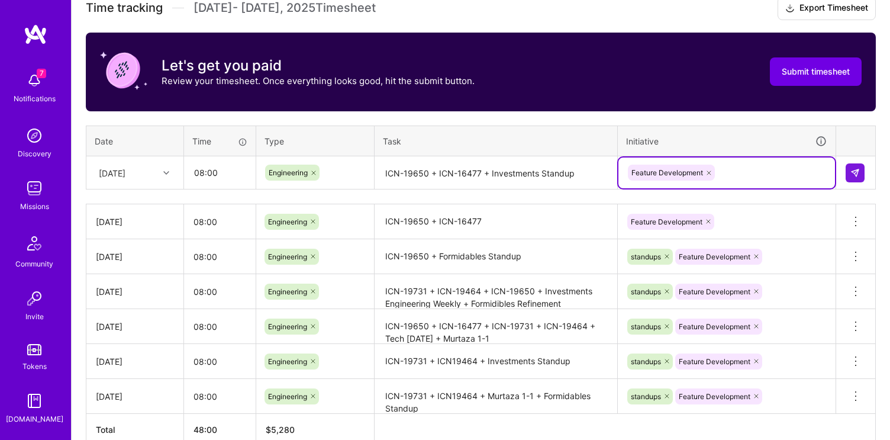
type input "E"
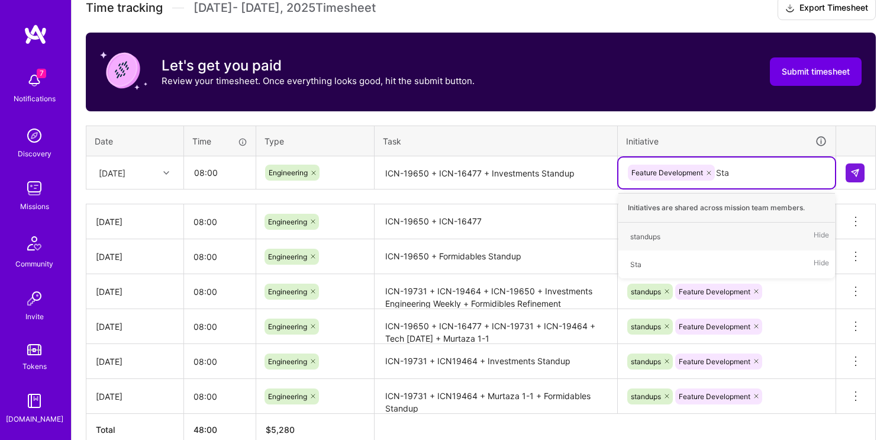
type input "[PERSON_NAME]"
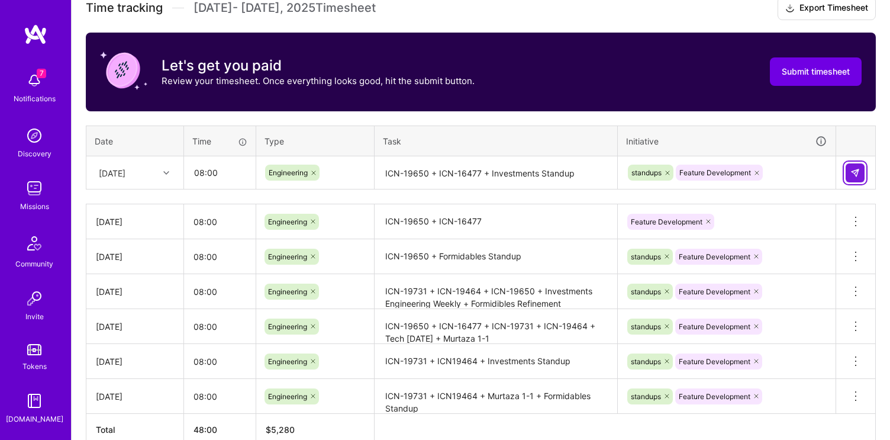
click at [850, 177] on button at bounding box center [854, 172] width 19 height 19
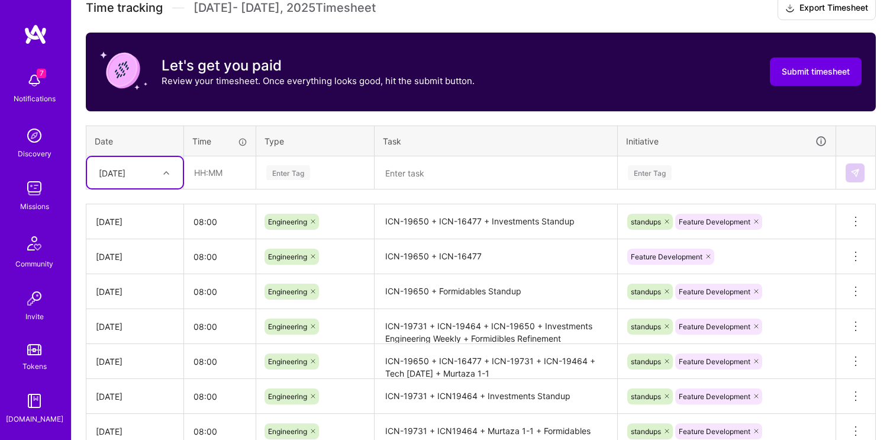
click at [108, 171] on div "[DATE]" at bounding box center [112, 172] width 27 height 12
click at [130, 286] on div "[DATE]" at bounding box center [135, 287] width 96 height 22
click at [207, 180] on input "text" at bounding box center [220, 172] width 70 height 31
type input "08:00"
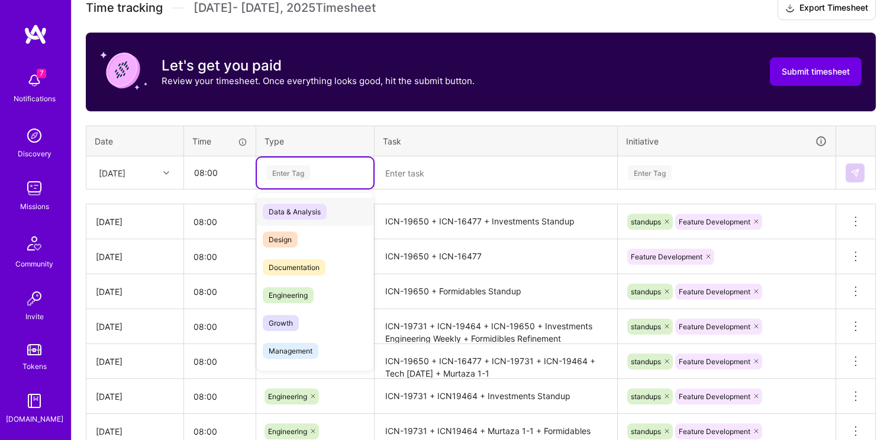
click at [296, 162] on div "Enter Tag" at bounding box center [315, 172] width 117 height 31
click at [273, 295] on span "Engineering" at bounding box center [288, 295] width 51 height 16
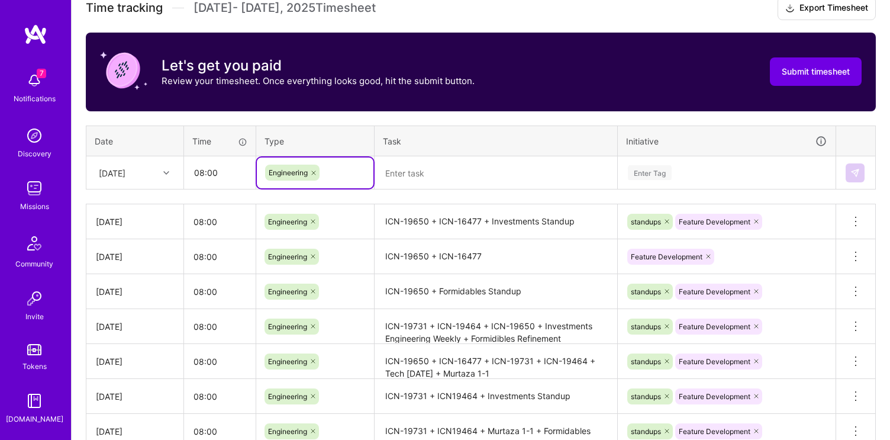
click at [464, 171] on textarea at bounding box center [496, 172] width 240 height 31
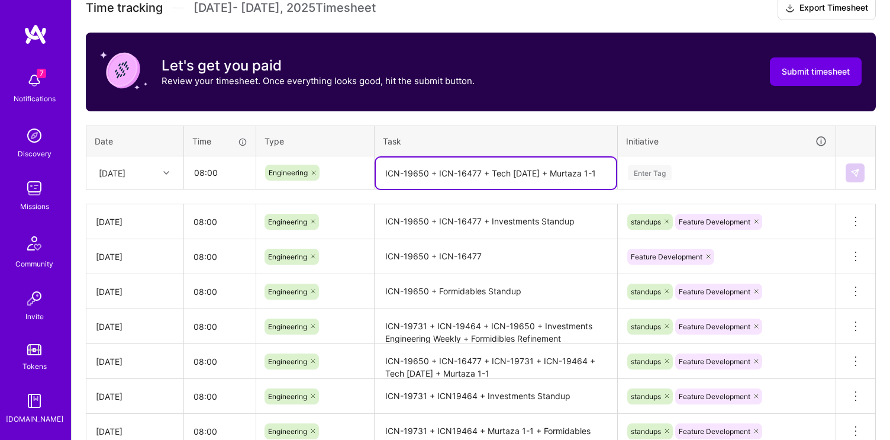
type textarea "ICN-19650 + ICN-16477 + Tech [DATE] + Murtaza 1-1"
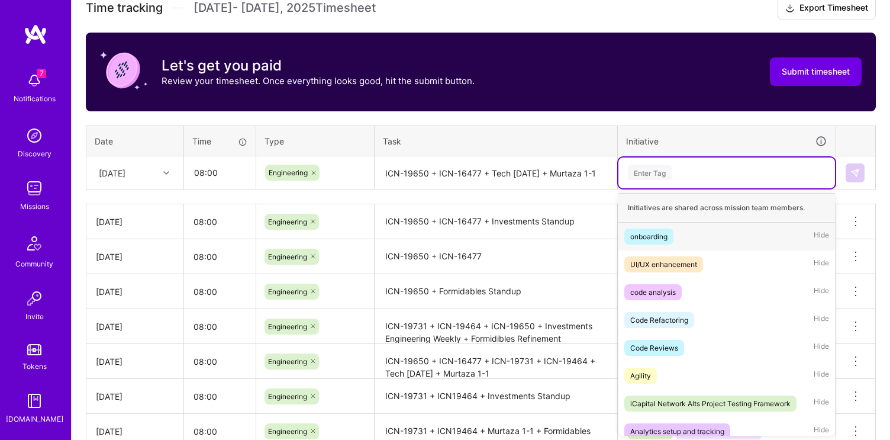
click at [653, 164] on div "Enter Tag" at bounding box center [726, 172] width 217 height 31
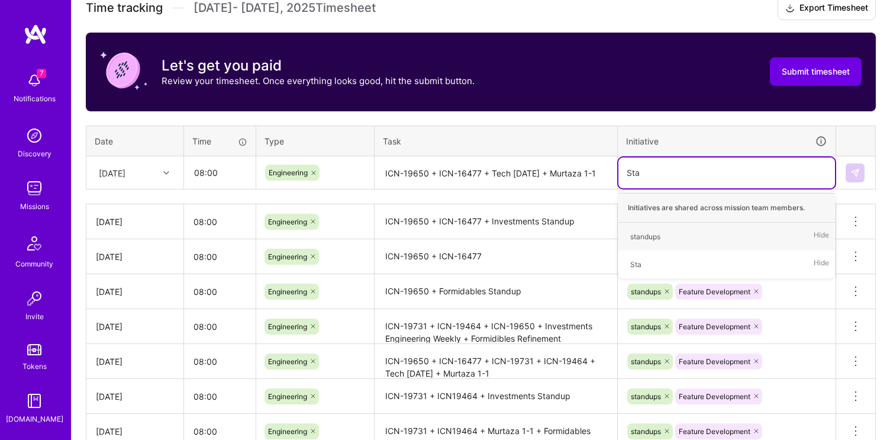
type input "[PERSON_NAME]"
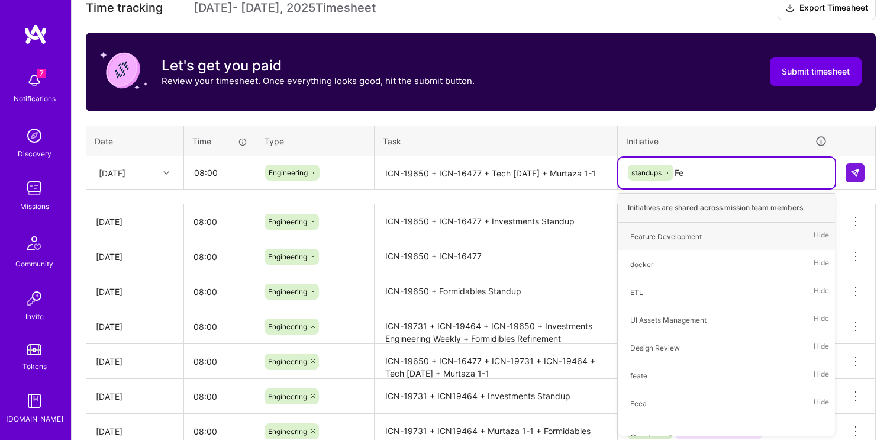
type input "Fea"
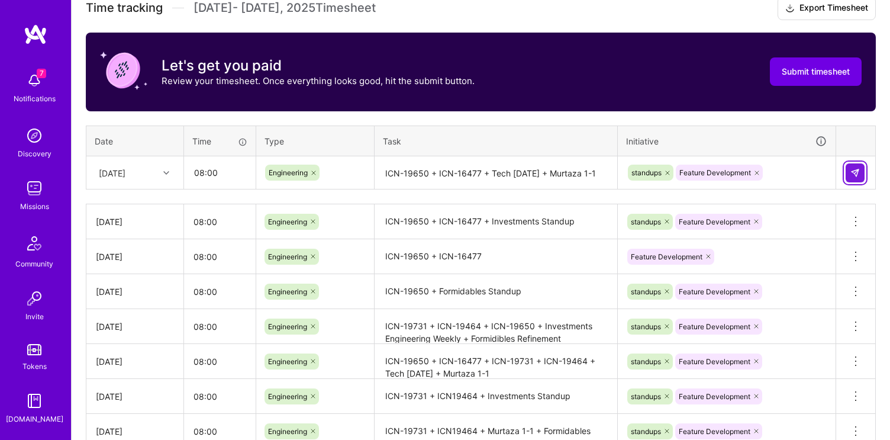
click at [852, 170] on img at bounding box center [854, 172] width 9 height 9
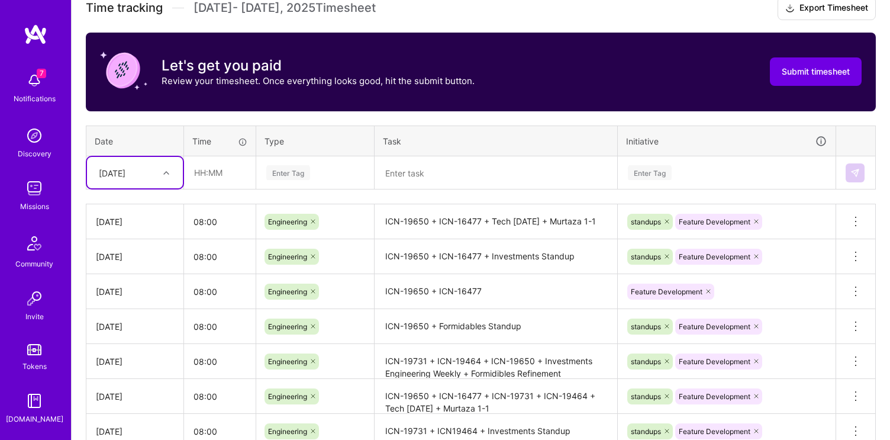
click at [125, 175] on div "[DATE]" at bounding box center [112, 172] width 27 height 12
click at [127, 322] on div "[DATE]" at bounding box center [135, 323] width 96 height 22
click at [200, 144] on div "Time" at bounding box center [219, 141] width 55 height 12
click at [198, 156] on td at bounding box center [220, 172] width 72 height 33
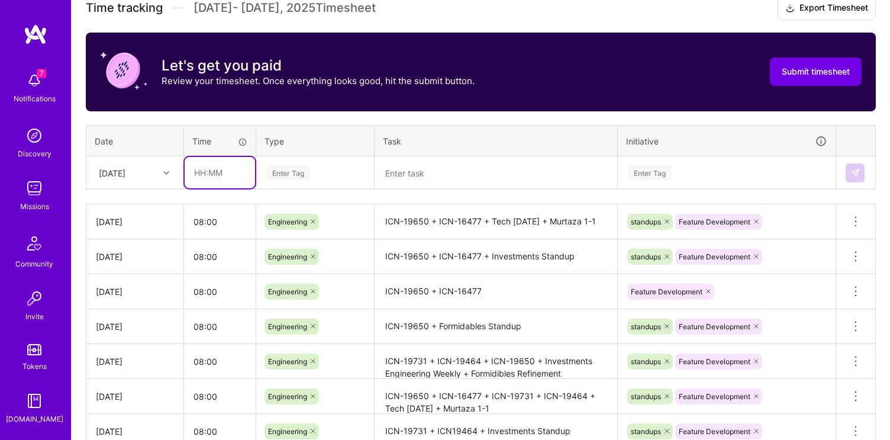
click at [198, 178] on input "text" at bounding box center [220, 172] width 70 height 31
type input "08:00"
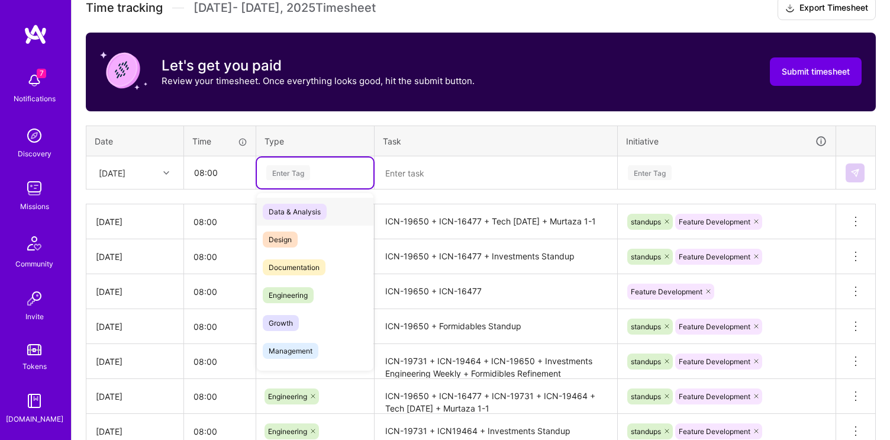
click at [288, 170] on div "Enter Tag" at bounding box center [288, 172] width 44 height 18
type input "e"
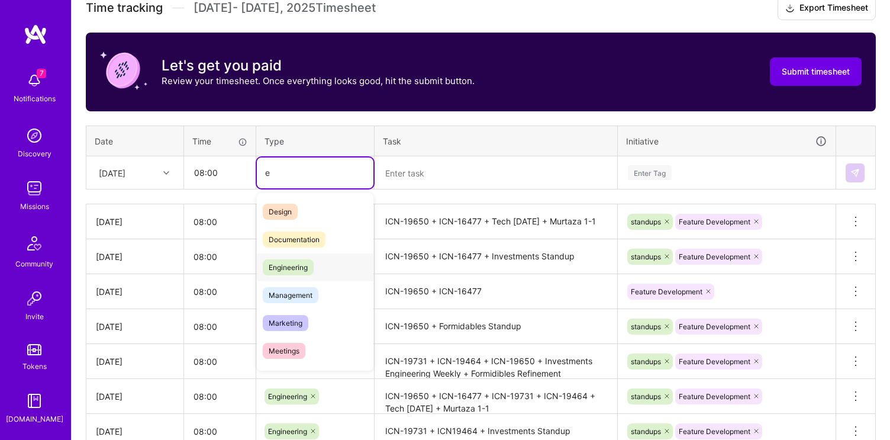
click at [286, 269] on span "Engineering" at bounding box center [288, 267] width 51 height 16
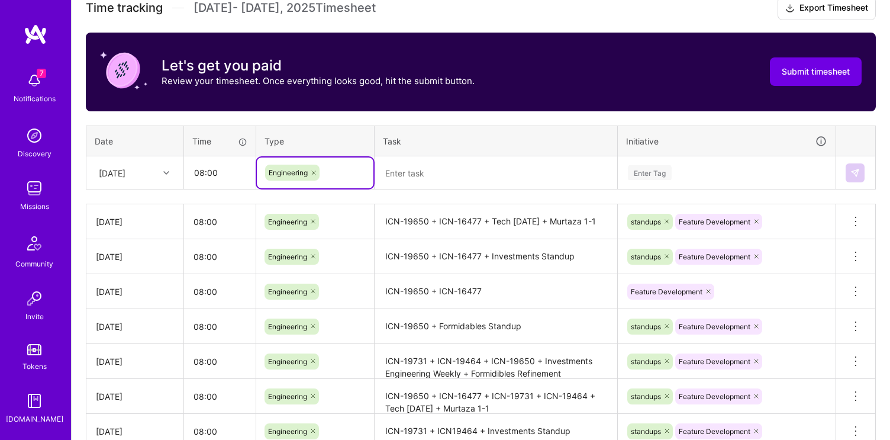
click at [412, 176] on textarea at bounding box center [496, 172] width 240 height 31
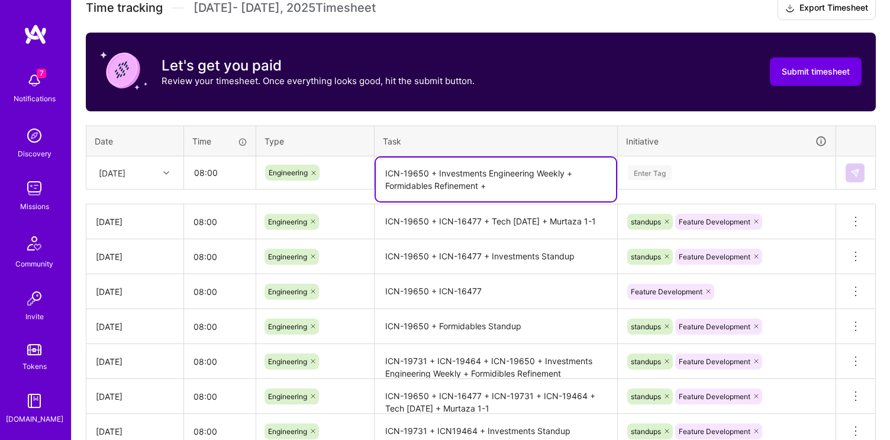
type textarea "ICN-19650 + Investments Engineering Weekly + Formidables Refinement +"
click at [668, 177] on div "Enter Tag" at bounding box center [650, 172] width 44 height 18
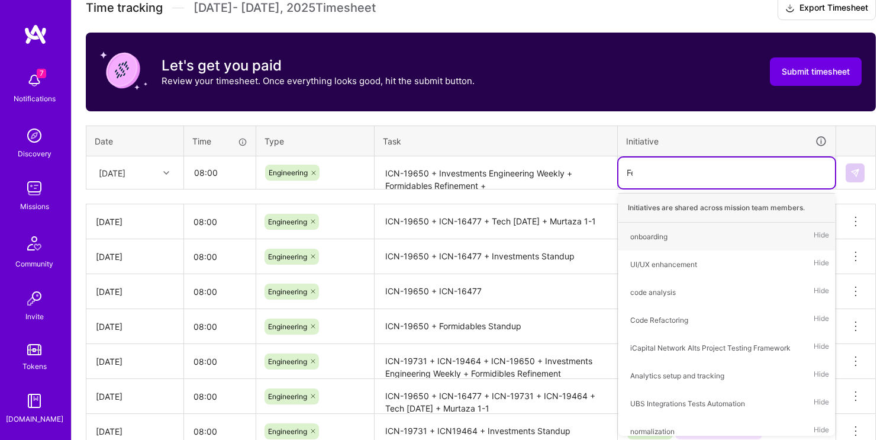
type input "Fea"
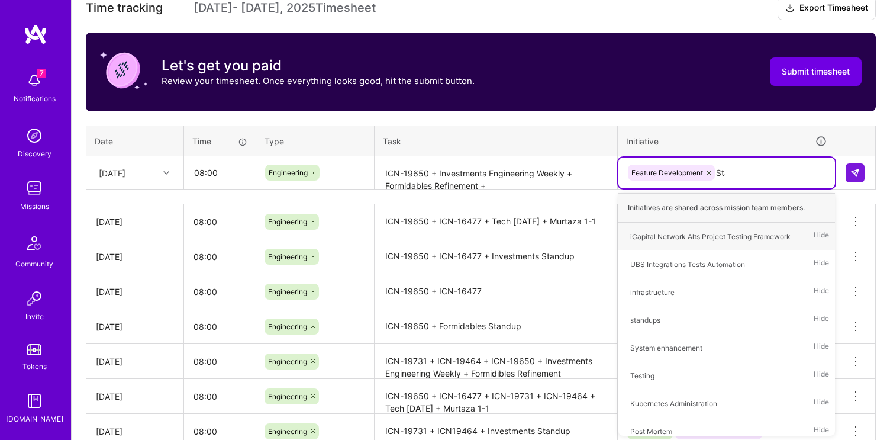
type input "[PERSON_NAME]"
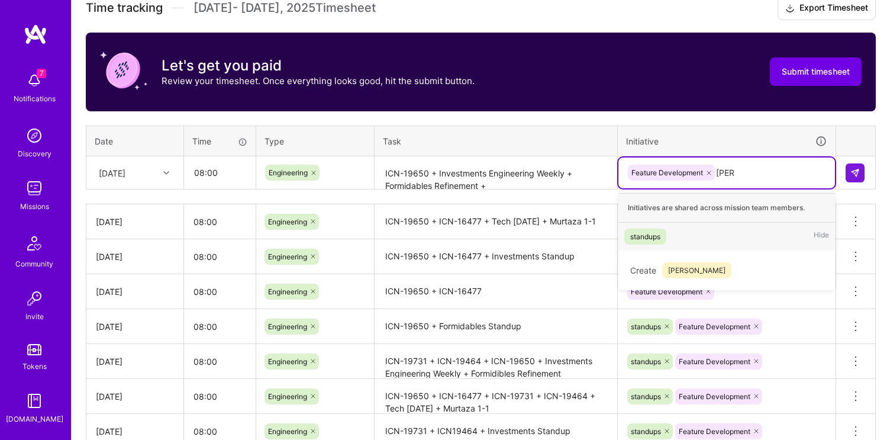
click at [645, 228] on span "standups" at bounding box center [645, 236] width 42 height 16
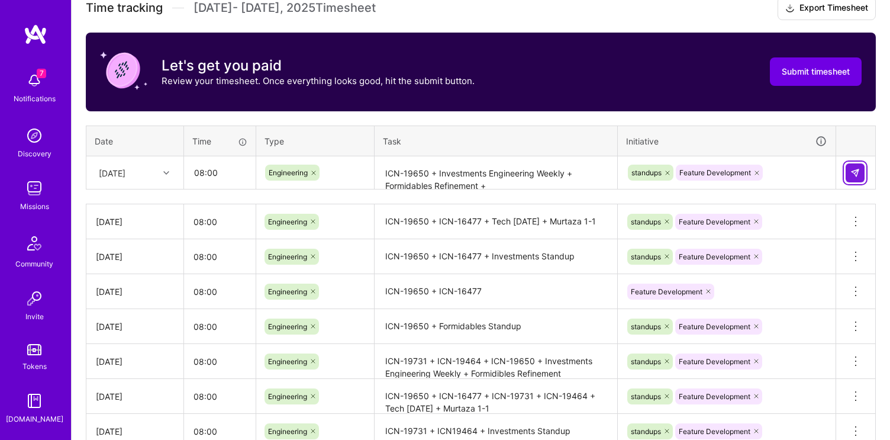
click at [847, 169] on button at bounding box center [854, 172] width 19 height 19
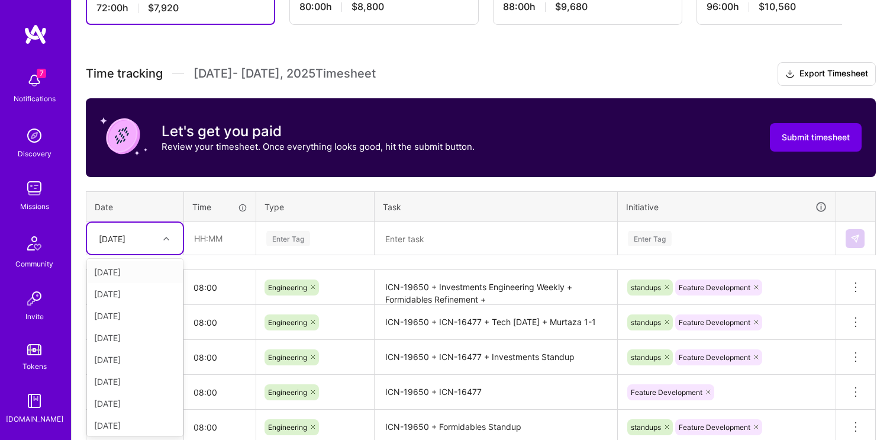
click at [134, 246] on div "[DATE]" at bounding box center [126, 238] width 66 height 20
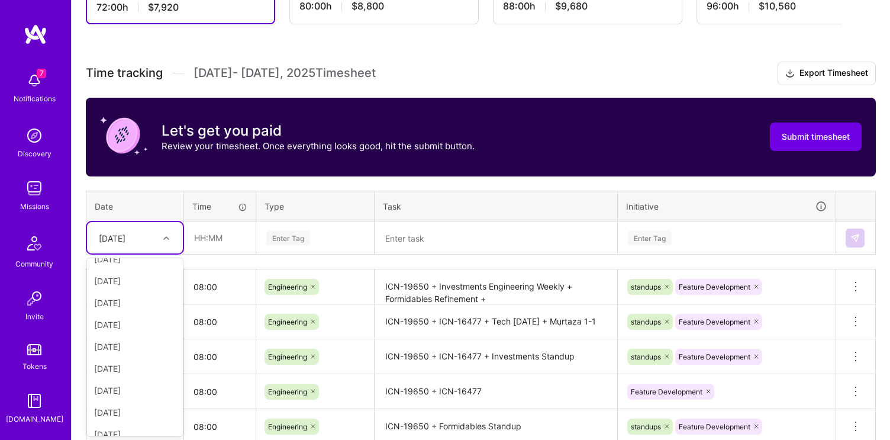
scroll to position [134, 0]
click at [130, 421] on div "[DATE]" at bounding box center [135, 422] width 96 height 22
click at [209, 244] on input "text" at bounding box center [220, 237] width 70 height 31
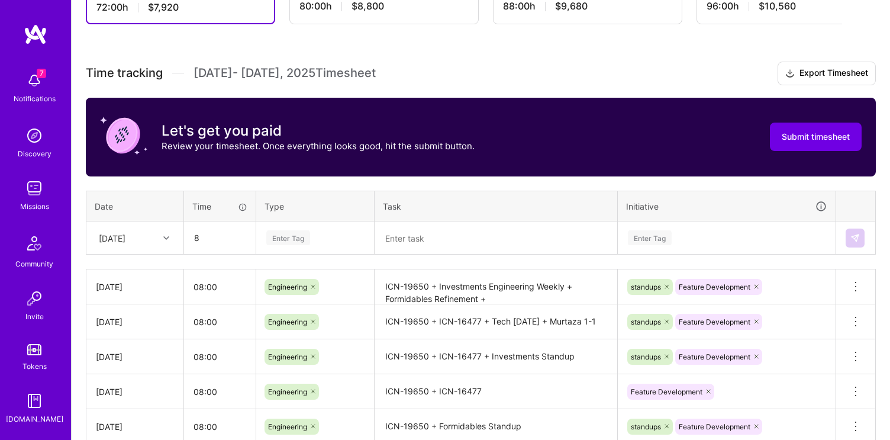
type input "08:00"
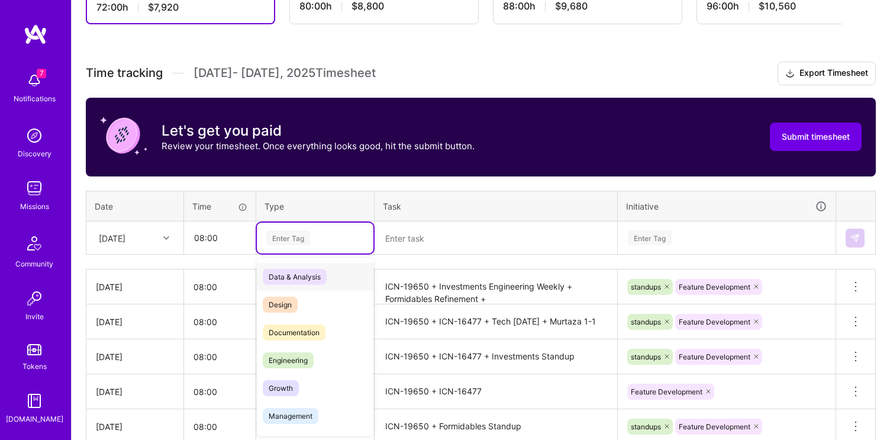
click at [289, 232] on div "Enter Tag" at bounding box center [288, 237] width 44 height 18
type input "e"
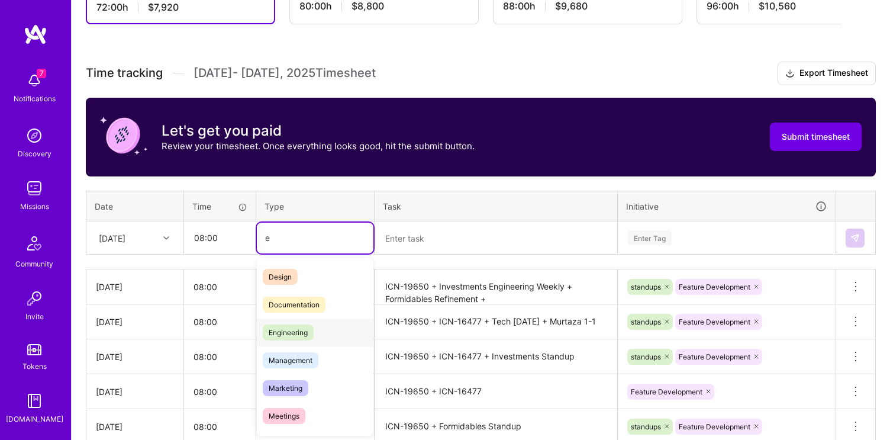
click at [302, 332] on span "Engineering" at bounding box center [288, 332] width 51 height 16
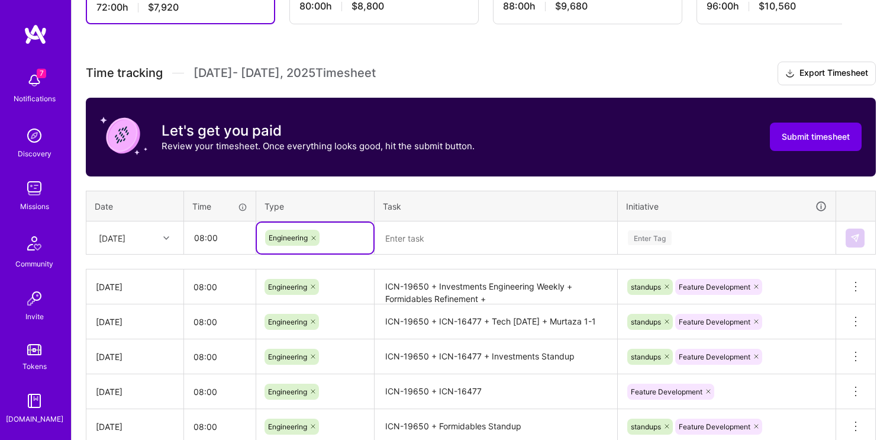
click at [414, 250] on textarea at bounding box center [496, 237] width 240 height 31
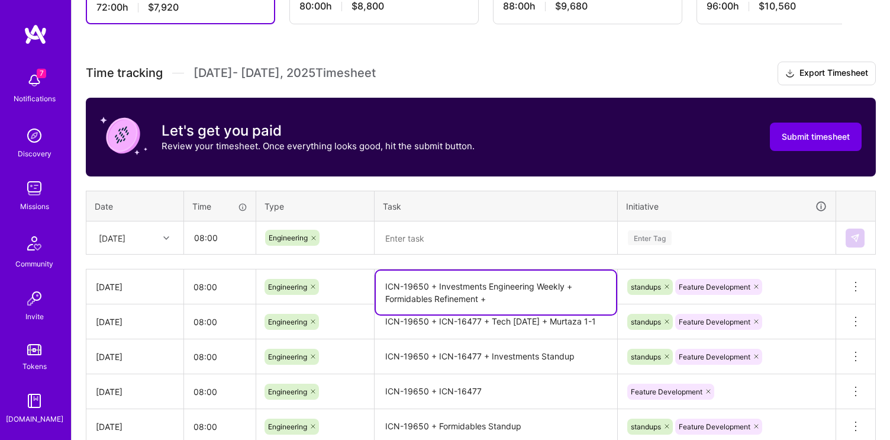
drag, startPoint x: 382, startPoint y: 282, endPoint x: 436, endPoint y: 283, distance: 54.4
click at [436, 283] on textarea "ICN-19650 + Investments Engineering Weekly + Formidables Refinement +" at bounding box center [496, 292] width 240 height 44
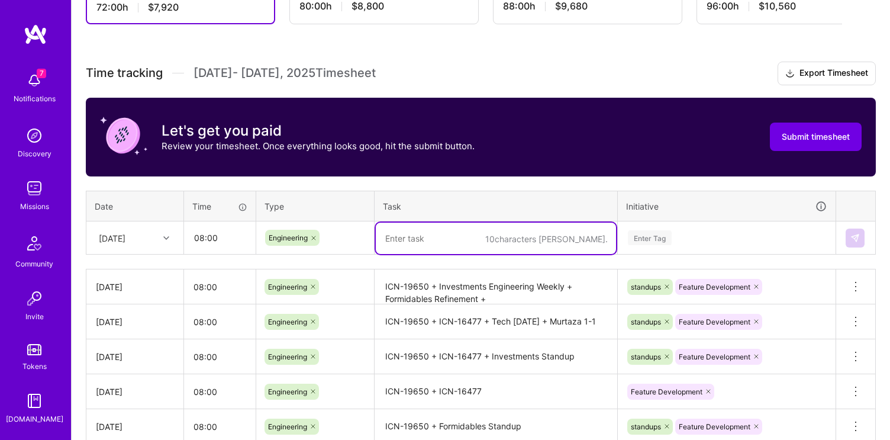
click at [436, 224] on textarea at bounding box center [496, 237] width 240 height 31
paste textarea "ICN-19650 +"
type textarea "ICN-19650 + Formidables Standup"
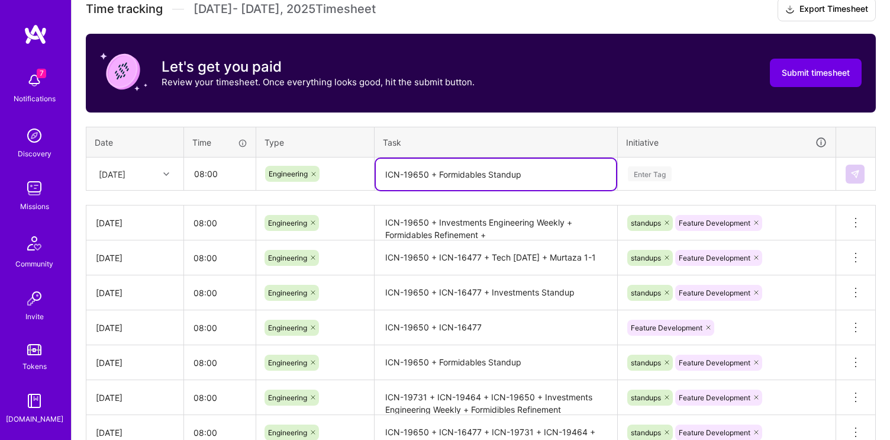
click at [680, 189] on div "Enter Tag" at bounding box center [726, 174] width 217 height 31
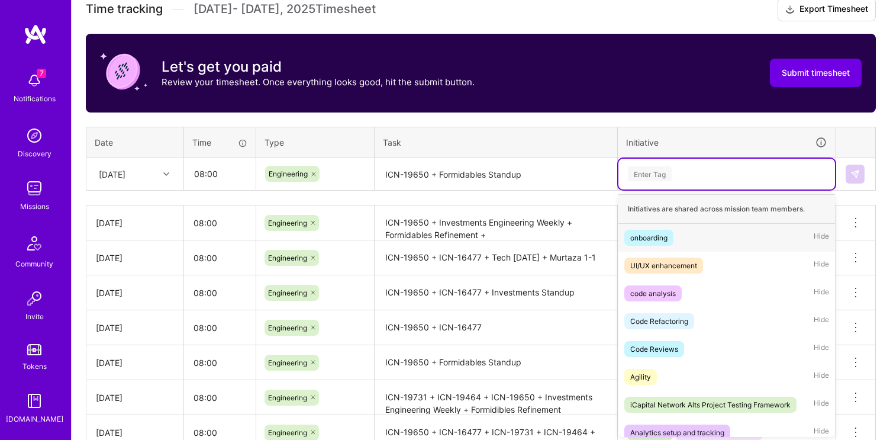
scroll to position [346, 0]
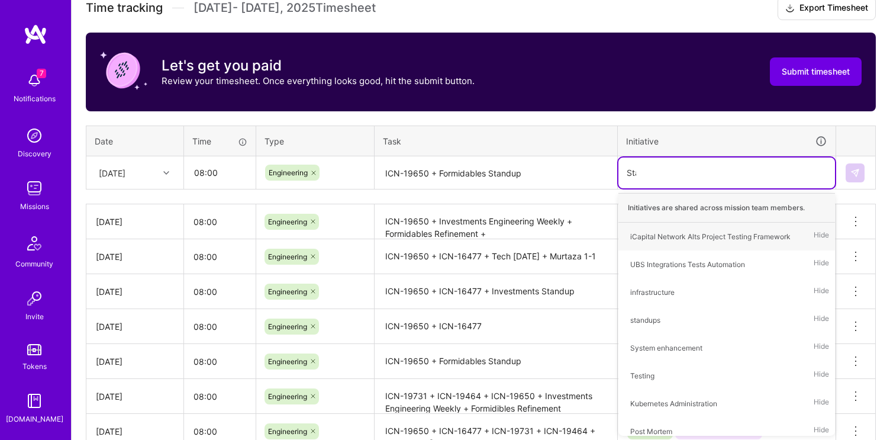
type input "[PERSON_NAME]"
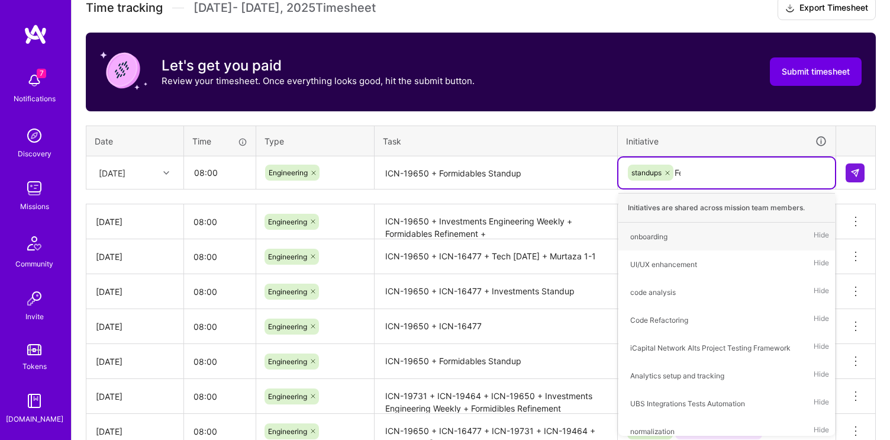
type input "Fea"
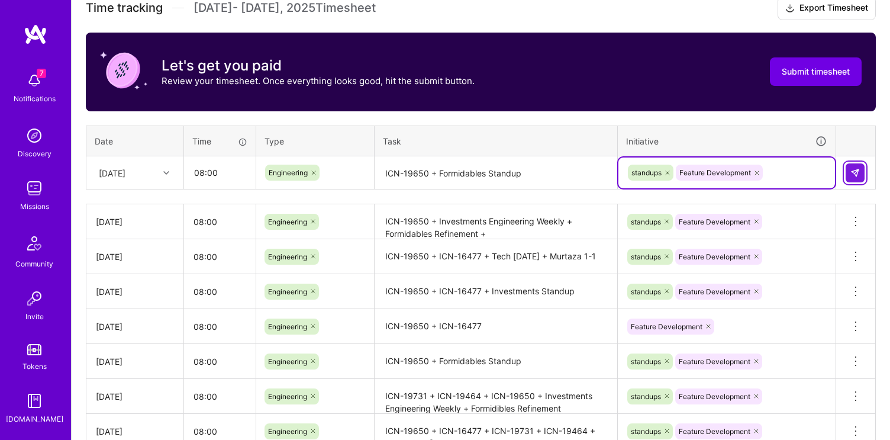
click at [858, 172] on img at bounding box center [854, 172] width 9 height 9
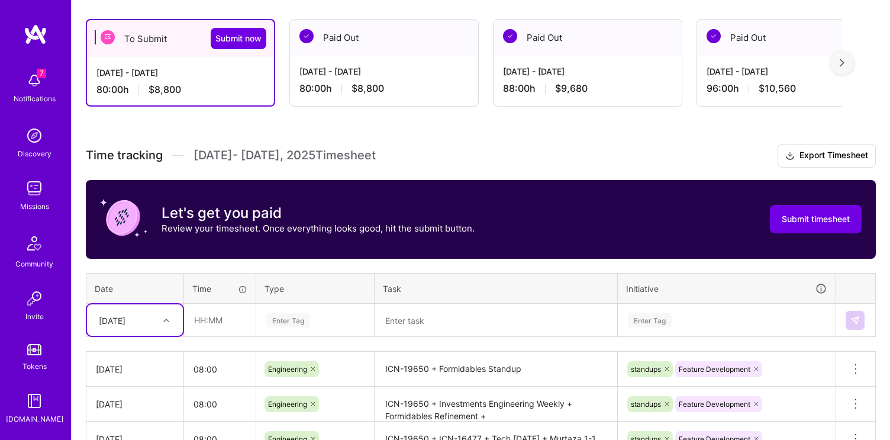
scroll to position [243, 0]
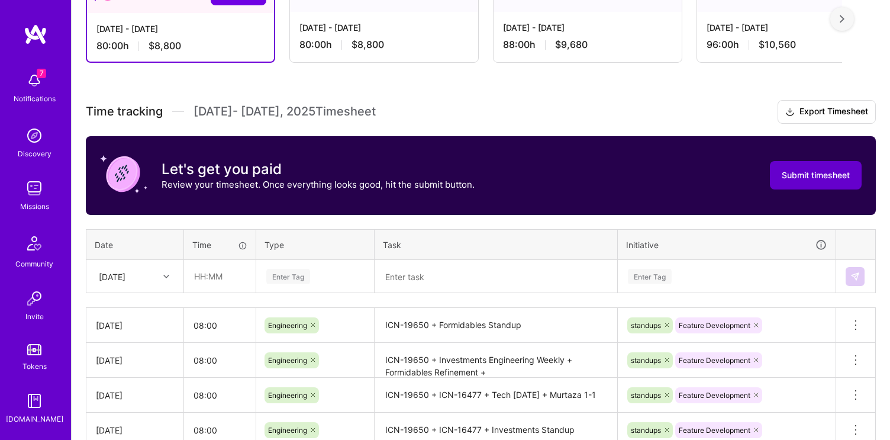
click at [787, 179] on span "Submit timesheet" at bounding box center [815, 175] width 68 height 12
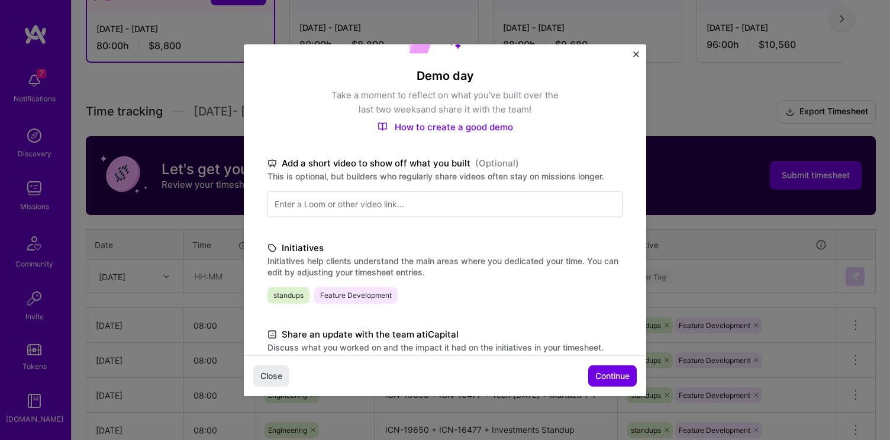
scroll to position [111, 0]
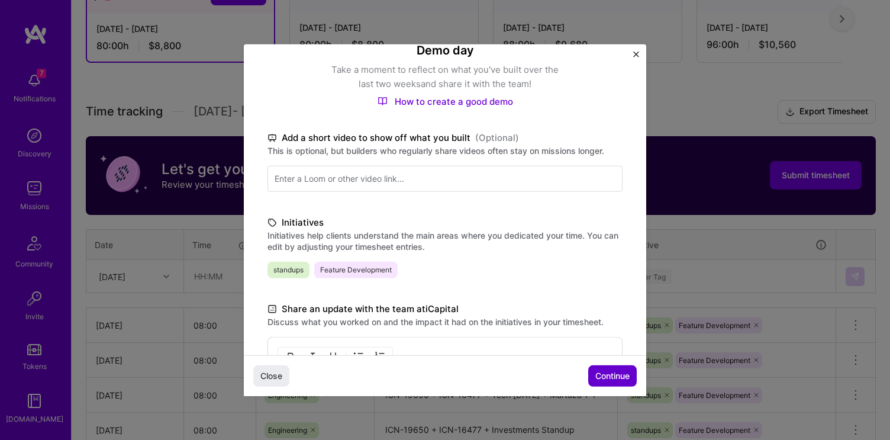
click at [620, 374] on span "Continue" at bounding box center [612, 376] width 34 height 12
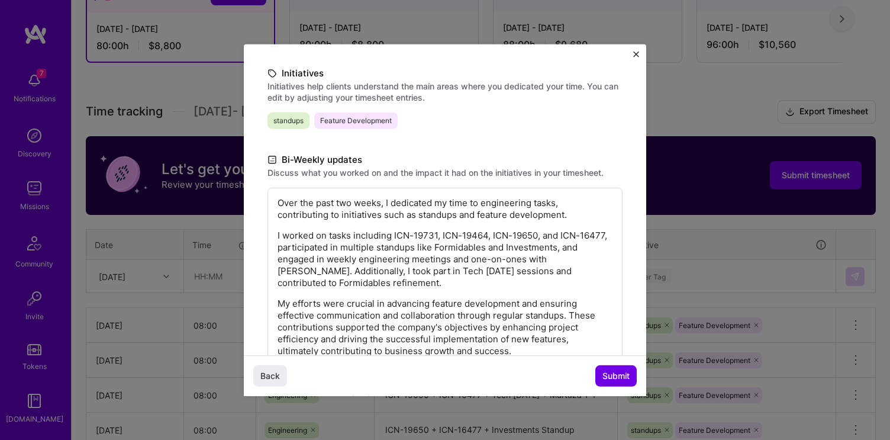
scroll to position [218, 0]
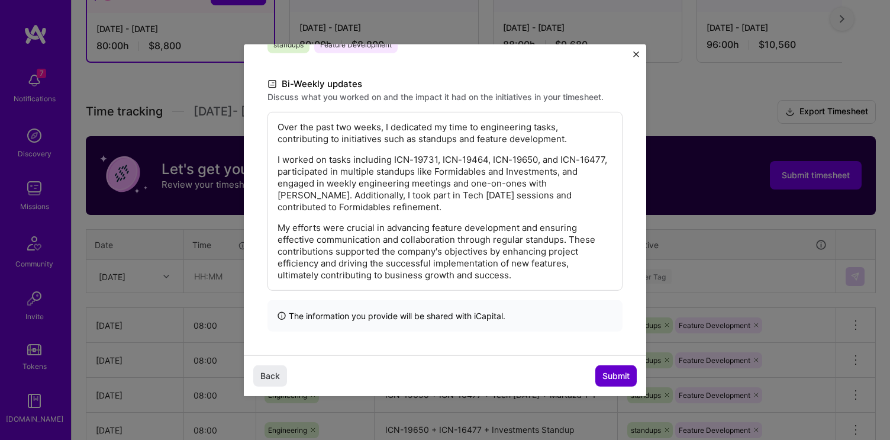
click at [613, 374] on span "Submit" at bounding box center [615, 376] width 27 height 12
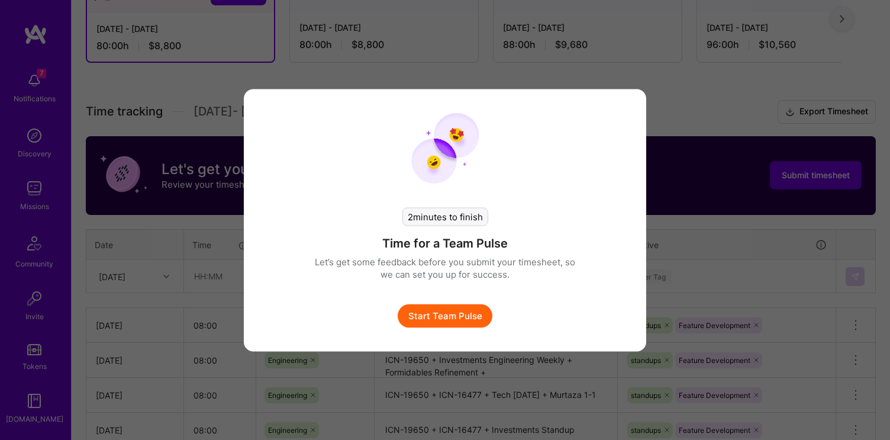
click at [448, 76] on div "2 minutes to finish Time for a Team Pulse Let’s get some feedback before you su…" at bounding box center [445, 220] width 890 height 440
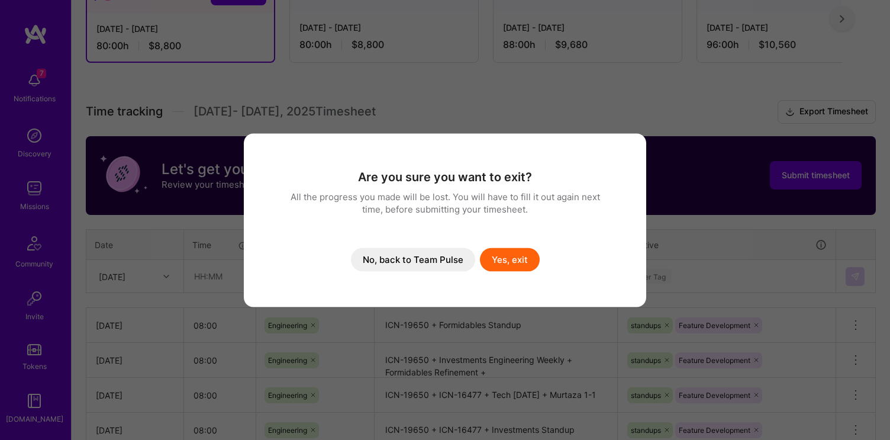
click at [502, 258] on button "Yes, exit" at bounding box center [510, 259] width 60 height 24
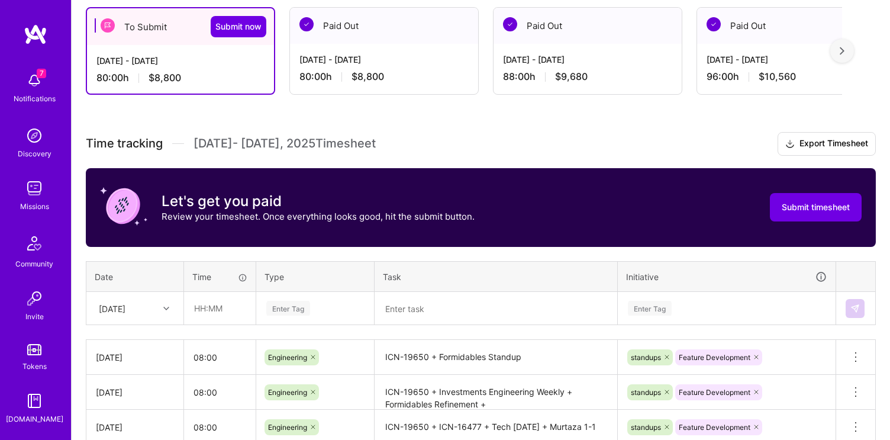
scroll to position [209, 0]
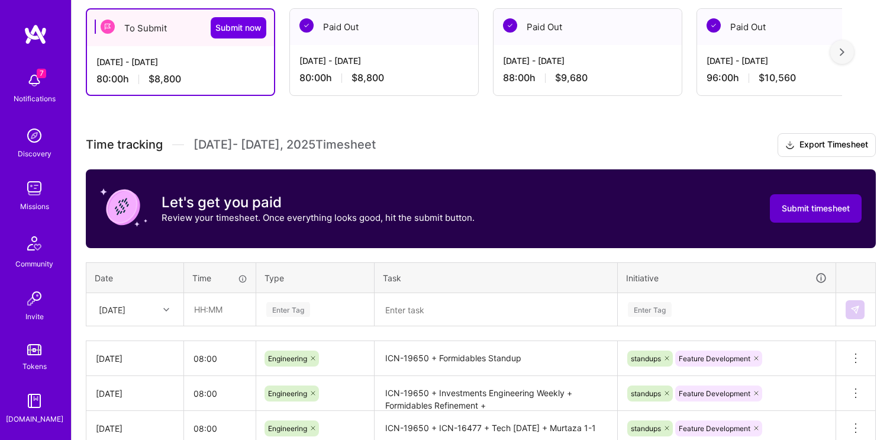
click at [821, 202] on span "Submit timesheet" at bounding box center [815, 208] width 68 height 12
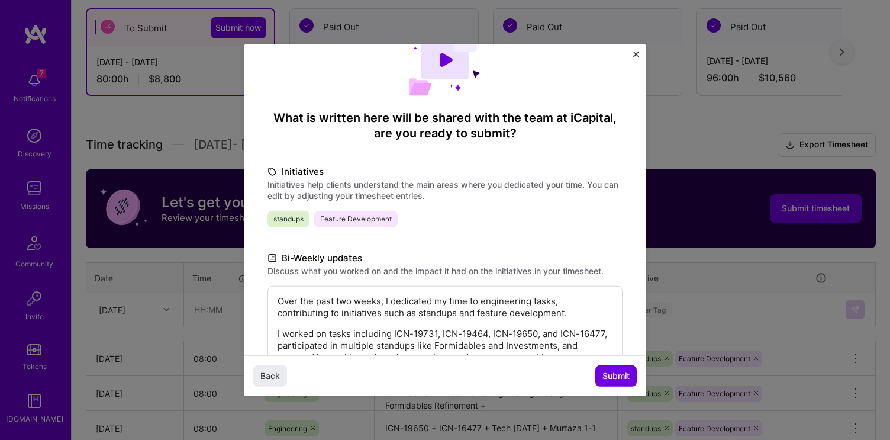
scroll to position [51, 0]
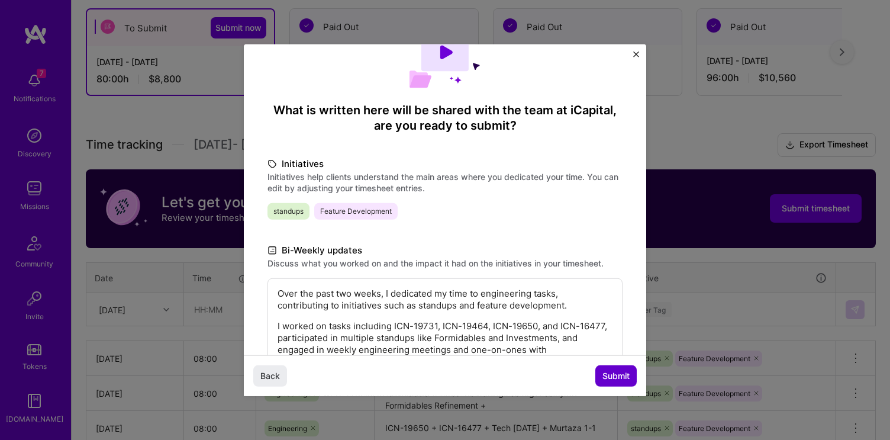
click at [617, 385] on button "Submit" at bounding box center [615, 375] width 41 height 21
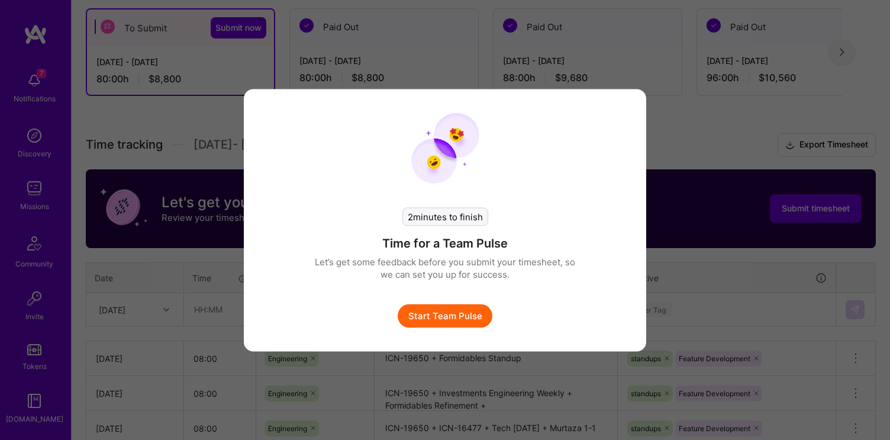
click at [417, 298] on div "2 minutes to finish Time for a Team Pulse Let’s get some feedback before you su…" at bounding box center [445, 255] width 260 height 144
click at [417, 302] on div "2 minutes to finish Time for a Team Pulse Let’s get some feedback before you su…" at bounding box center [445, 255] width 260 height 144
click at [416, 317] on button "Start Team Pulse" at bounding box center [445, 315] width 95 height 24
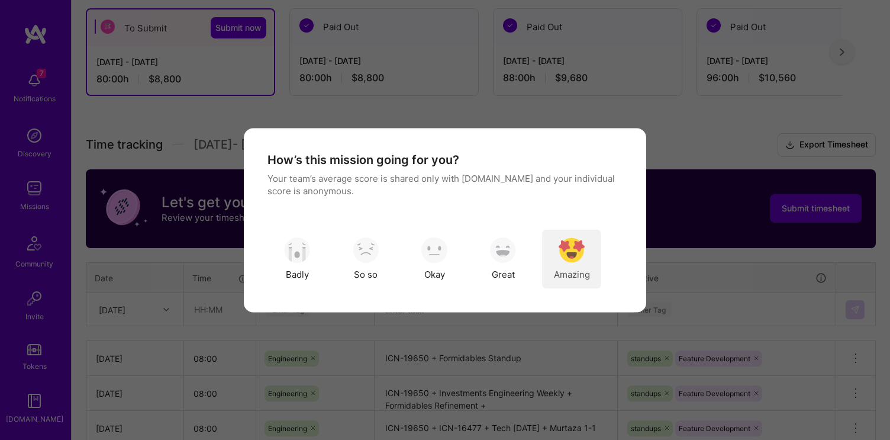
click at [577, 252] on img "modal" at bounding box center [571, 250] width 26 height 26
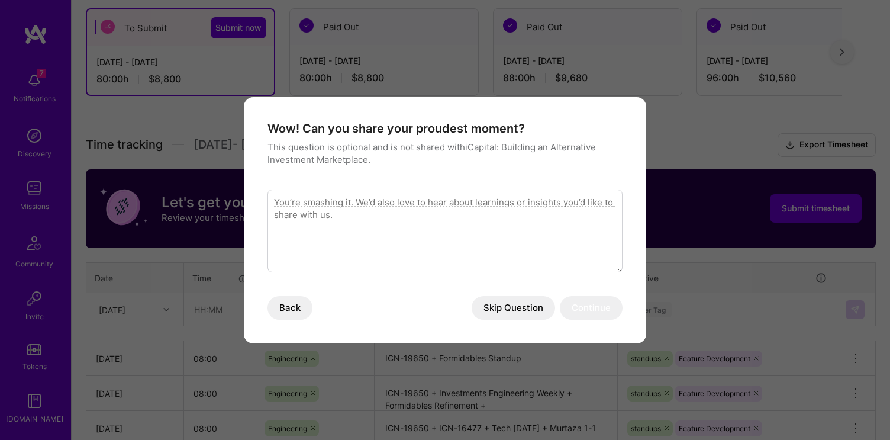
click at [503, 309] on button "Skip Question" at bounding box center [512, 308] width 83 height 24
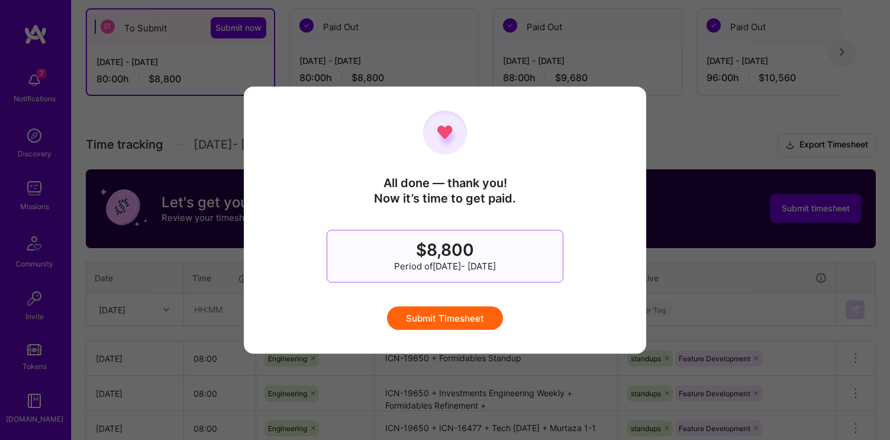
click at [444, 325] on button "Submit Timesheet" at bounding box center [445, 318] width 116 height 24
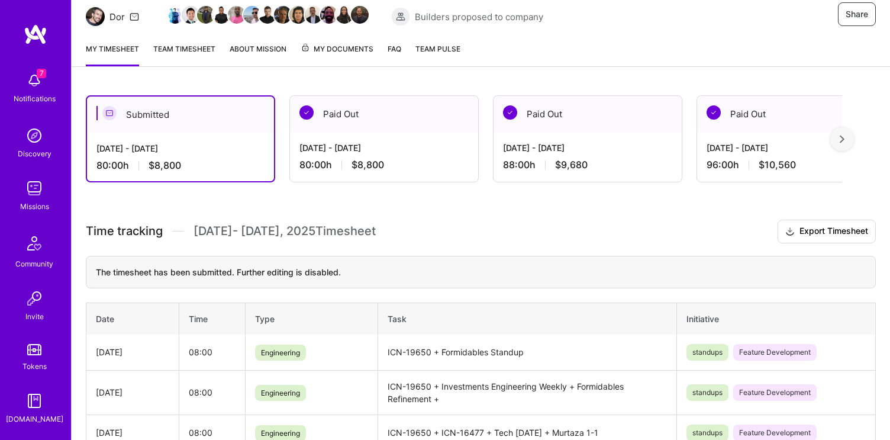
scroll to position [164, 0]
